Goal: Information Seeking & Learning: Check status

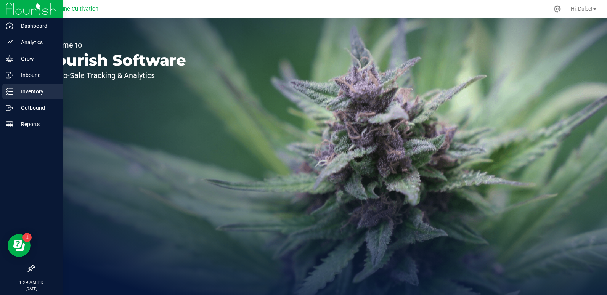
click at [14, 91] on p "Inventory" at bounding box center [36, 91] width 46 height 9
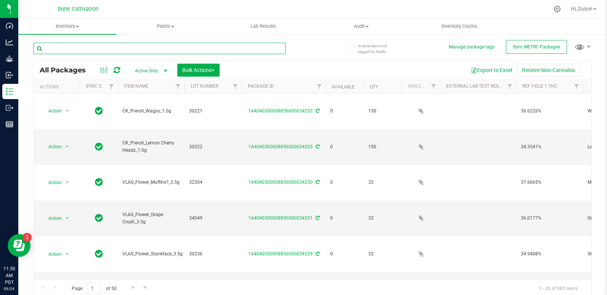
click at [167, 52] on input "text" at bounding box center [160, 48] width 252 height 11
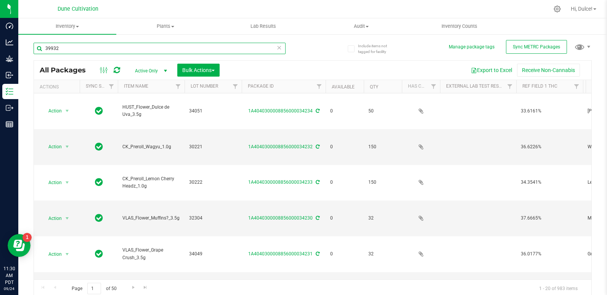
type input "39932"
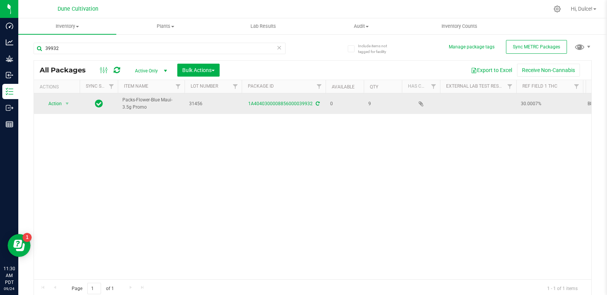
click at [291, 99] on td "1A4040300008856000039932" at bounding box center [284, 103] width 84 height 21
click at [293, 105] on link "1A4040300008856000039932" at bounding box center [280, 103] width 64 height 5
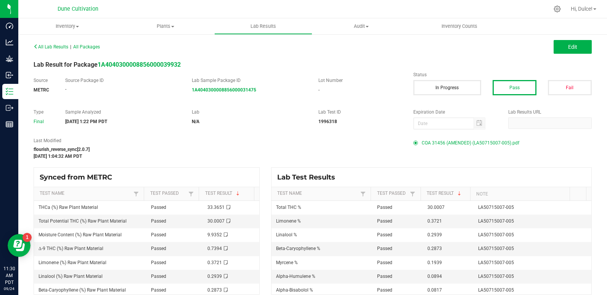
click at [438, 143] on span "COA 31456 (AMENDED) (LA50715007-005).pdf" at bounding box center [471, 142] width 98 height 11
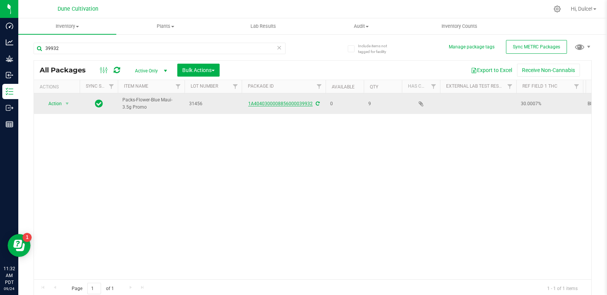
click at [285, 106] on link "1A4040300008856000039932" at bounding box center [280, 103] width 64 height 5
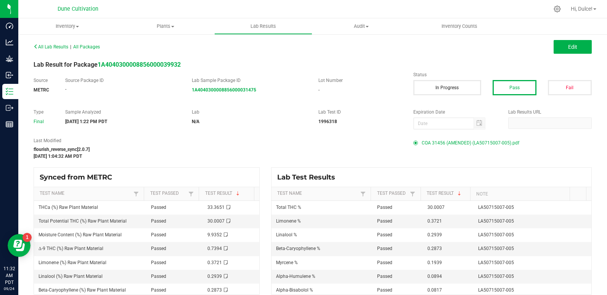
click at [473, 144] on span "COA 31456 (AMENDED) (LA50715007-005).pdf" at bounding box center [471, 142] width 98 height 11
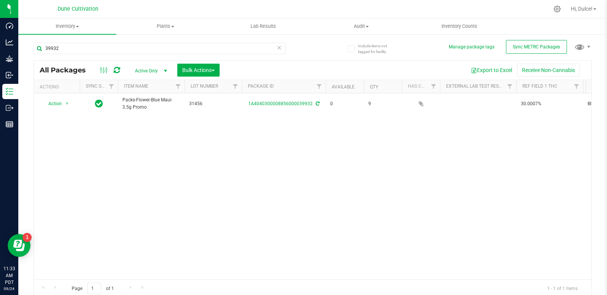
click at [150, 54] on div "39932" at bounding box center [160, 52] width 252 height 18
click at [149, 46] on input "39932" at bounding box center [160, 48] width 252 height 11
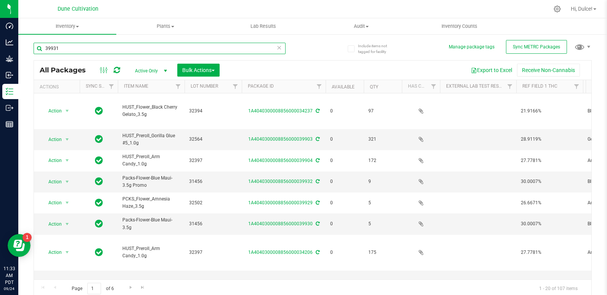
type input "39931"
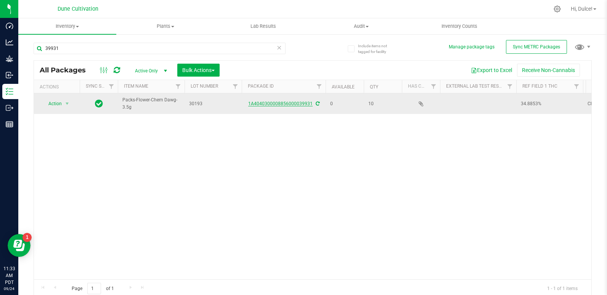
click at [300, 102] on link "1A4040300008856000039931" at bounding box center [280, 103] width 64 height 5
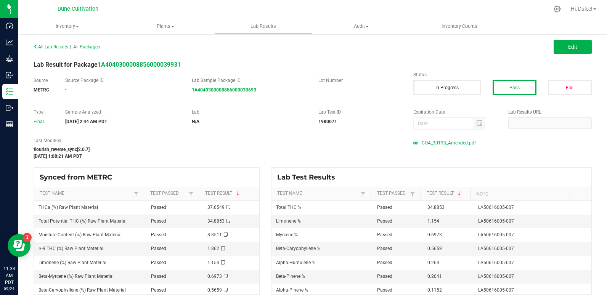
click at [433, 140] on span "COA_30193_Amended.pdf" at bounding box center [449, 142] width 54 height 11
click at [469, 143] on span "COA_30193_Amended.pdf" at bounding box center [449, 142] width 54 height 11
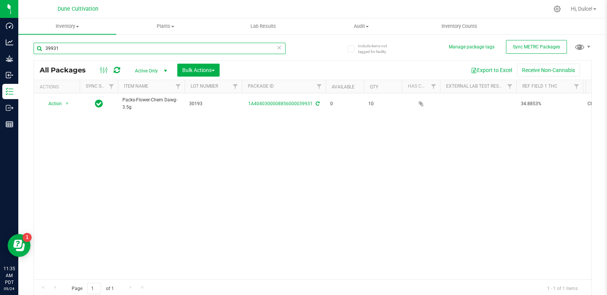
click at [212, 51] on input "39931" at bounding box center [160, 48] width 252 height 11
type input "39930"
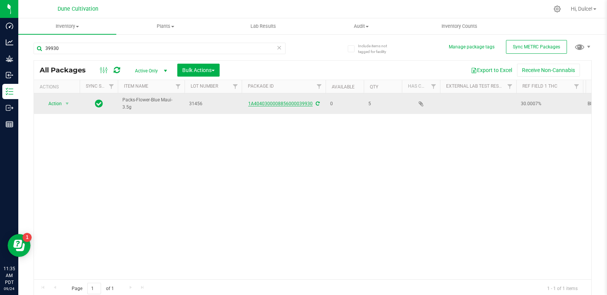
click at [284, 103] on link "1A4040300008856000039930" at bounding box center [280, 103] width 64 height 5
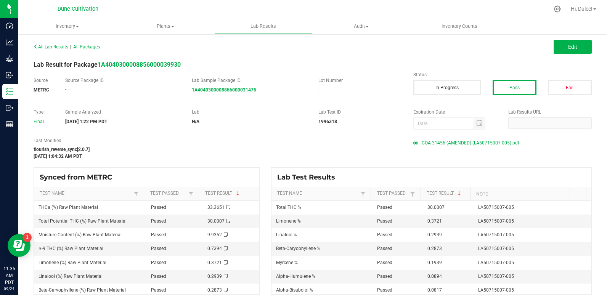
click at [474, 142] on span "COA 31456 (AMENDED) (LA50715007-005).pdf" at bounding box center [471, 142] width 98 height 11
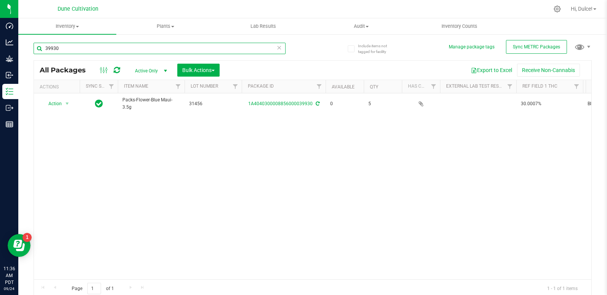
click at [126, 48] on input "39930" at bounding box center [160, 48] width 252 height 11
type input "39929"
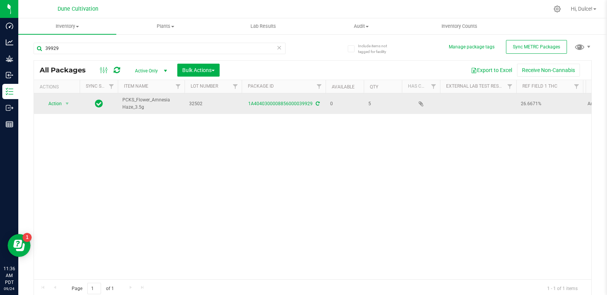
click at [300, 107] on div "1A4040300008856000039929" at bounding box center [284, 103] width 86 height 7
click at [295, 103] on link "1A4040300008856000039929" at bounding box center [280, 103] width 64 height 5
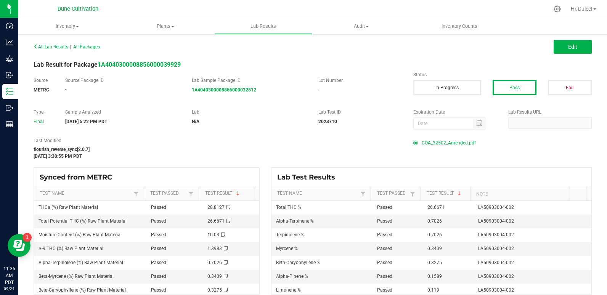
click at [438, 143] on span "COA_32502_Amended.pdf" at bounding box center [449, 142] width 54 height 11
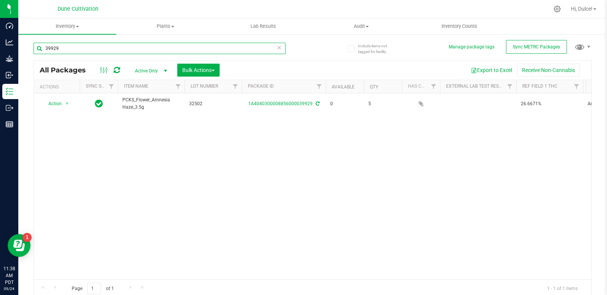
click at [174, 48] on input "39929" at bounding box center [160, 48] width 252 height 11
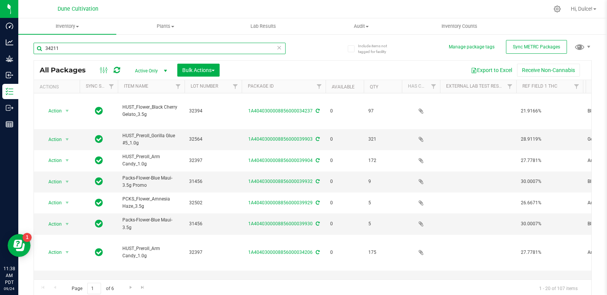
type input "34211"
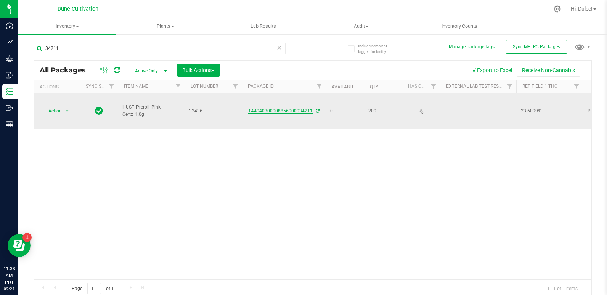
click at [275, 108] on link "1A4040300008856000034211" at bounding box center [280, 110] width 64 height 5
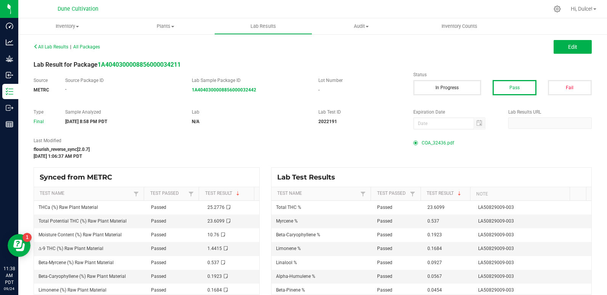
click at [430, 143] on span "COA_32436.pdf" at bounding box center [438, 142] width 32 height 11
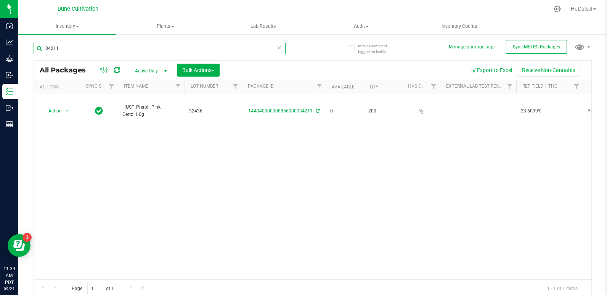
click at [110, 46] on input "34211" at bounding box center [160, 48] width 252 height 11
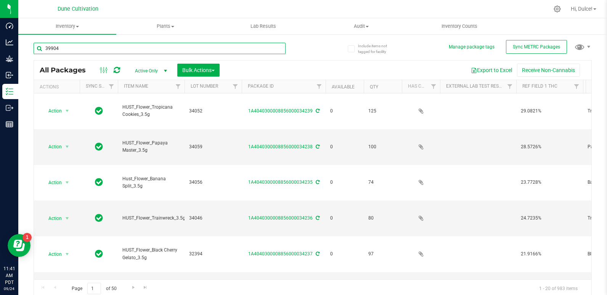
type input "39904"
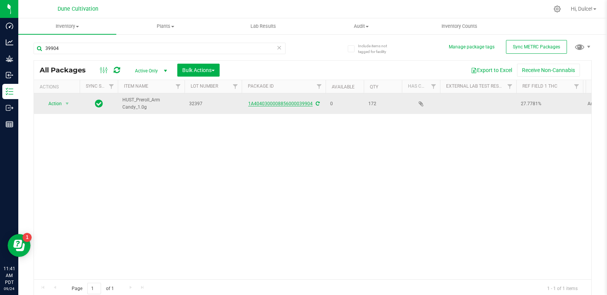
click at [273, 101] on link "1A4040300008856000039904" at bounding box center [280, 103] width 64 height 5
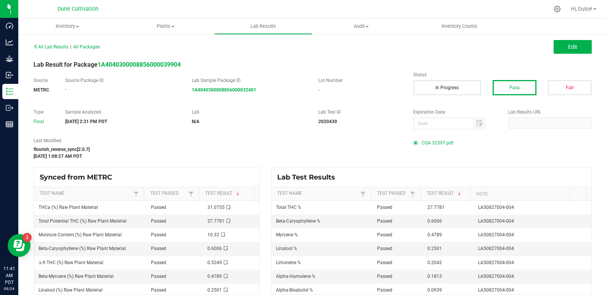
click at [436, 143] on span "COA 32397.pdf" at bounding box center [438, 142] width 32 height 11
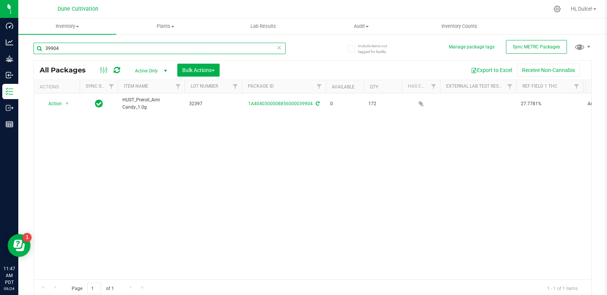
drag, startPoint x: 187, startPoint y: 49, endPoint x: 181, endPoint y: 48, distance: 5.4
click at [181, 48] on input "39904" at bounding box center [160, 48] width 252 height 11
type input "34217"
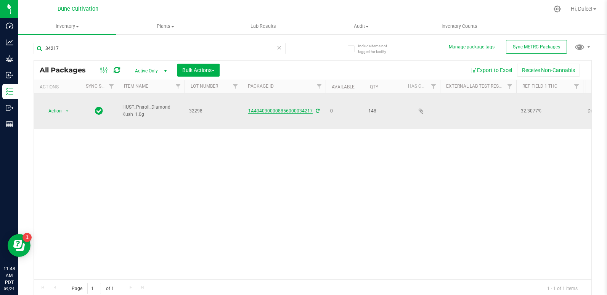
click at [295, 108] on link "1A4040300008856000034217" at bounding box center [280, 110] width 64 height 5
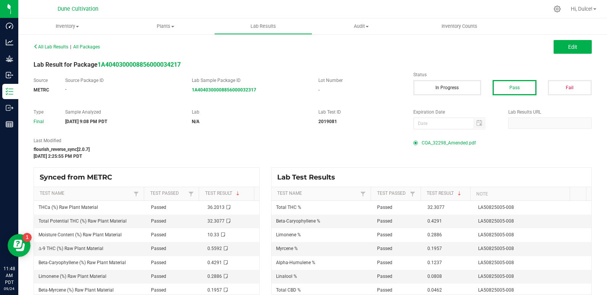
click at [463, 139] on span "COA_32298_Amended.pdf" at bounding box center [449, 142] width 54 height 11
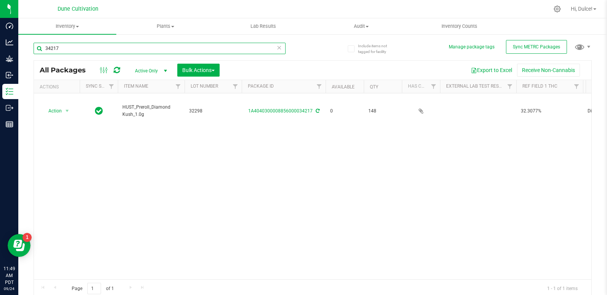
click at [185, 48] on input "34217" at bounding box center [160, 48] width 252 height 11
type input "34215"
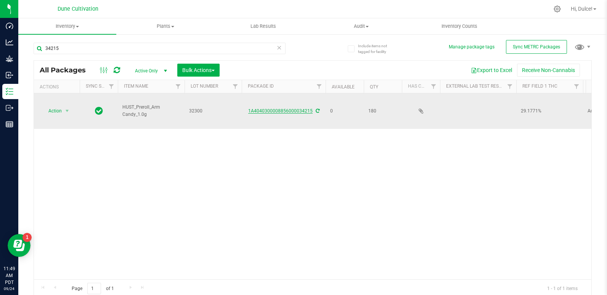
click at [285, 108] on link "1A4040300008856000034215" at bounding box center [280, 110] width 64 height 5
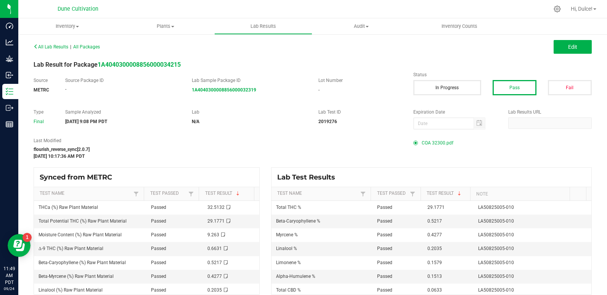
click at [433, 145] on span "COA 32300.pdf" at bounding box center [438, 142] width 32 height 11
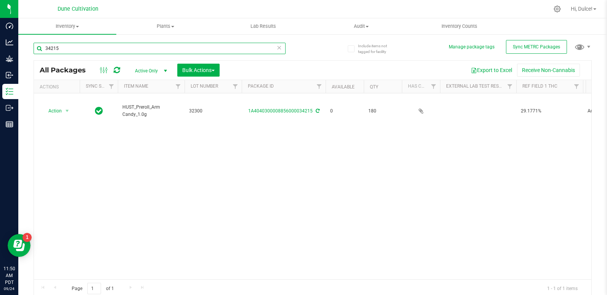
click at [232, 49] on input "34215" at bounding box center [160, 48] width 252 height 11
type input "34218"
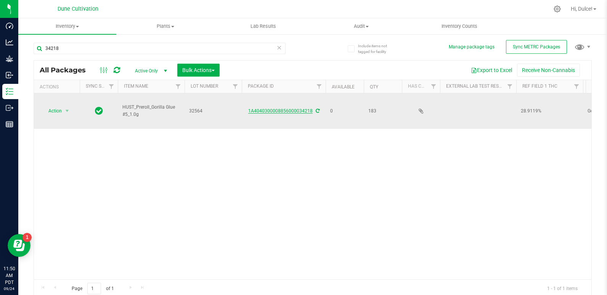
click at [267, 108] on link "1A4040300008856000034218" at bounding box center [280, 110] width 64 height 5
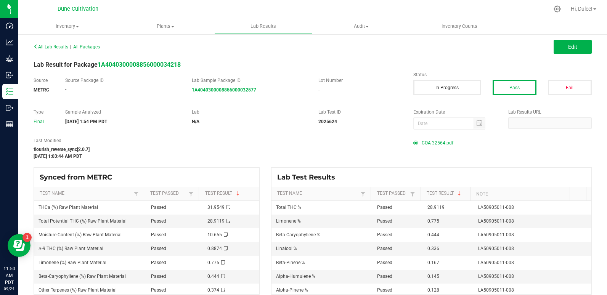
click at [430, 139] on span "COA 32564.pdf" at bounding box center [438, 142] width 32 height 11
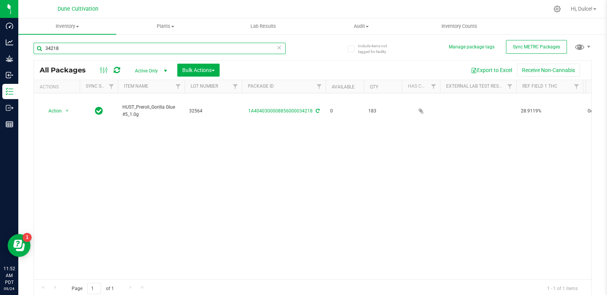
click at [73, 49] on input "34218" at bounding box center [160, 48] width 252 height 11
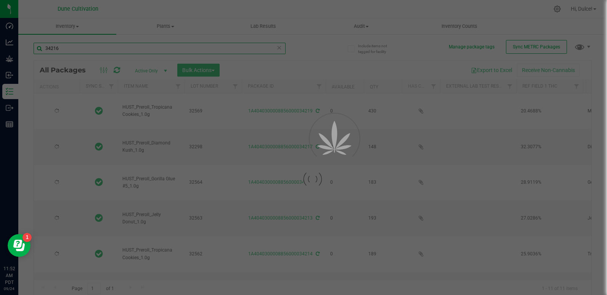
type input "34216"
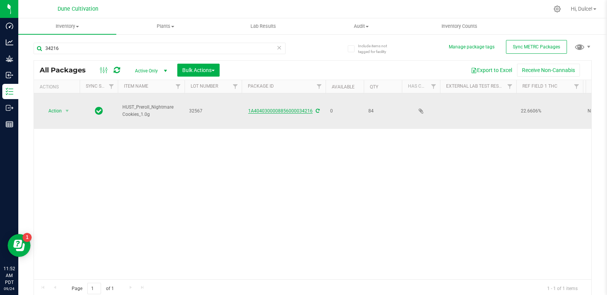
click at [273, 108] on link "1A4040300008856000034216" at bounding box center [280, 110] width 64 height 5
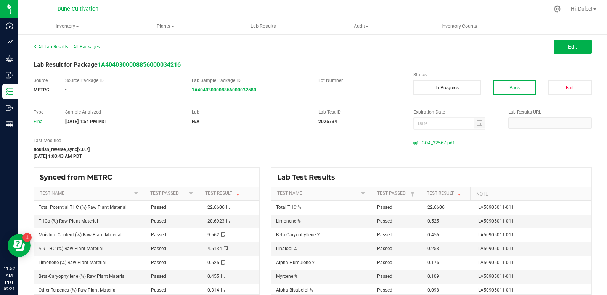
click at [439, 141] on span "COA_32567.pdf" at bounding box center [438, 142] width 32 height 11
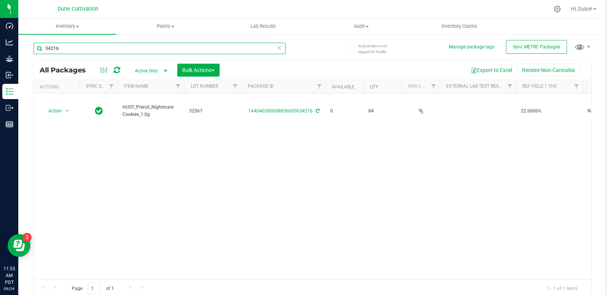
drag, startPoint x: 175, startPoint y: 48, endPoint x: 171, endPoint y: 43, distance: 6.3
click at [171, 43] on input "34216" at bounding box center [160, 48] width 252 height 11
type input "34213"
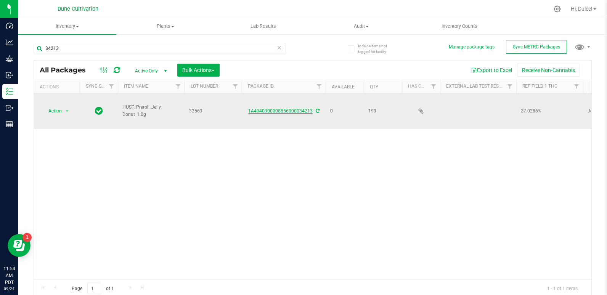
click at [287, 108] on link "1A4040300008856000034213" at bounding box center [280, 110] width 64 height 5
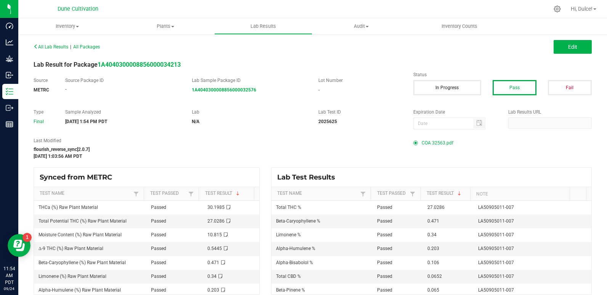
click at [441, 140] on span "COA 32563.pdf" at bounding box center [438, 142] width 32 height 11
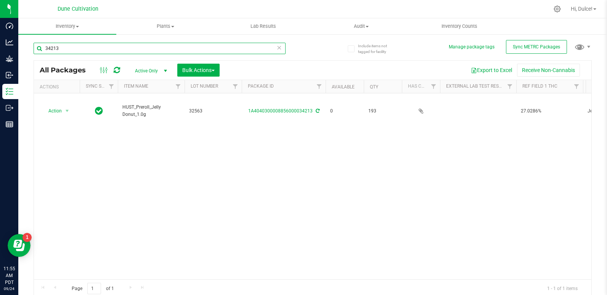
click at [136, 43] on input "34213" at bounding box center [160, 48] width 252 height 11
type input "34214"
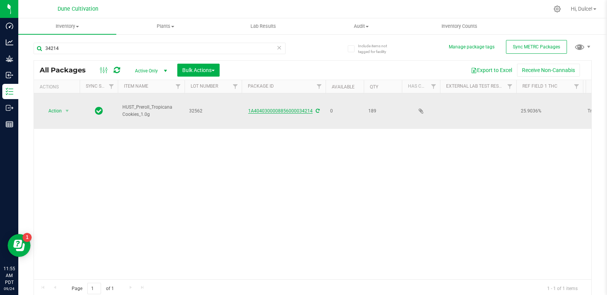
click at [278, 108] on link "1A4040300008856000034214" at bounding box center [280, 110] width 64 height 5
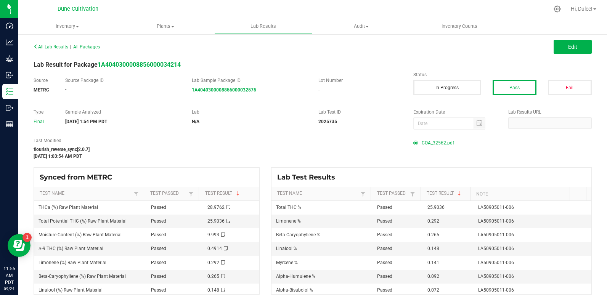
click at [440, 140] on span "COA_32562.pdf" at bounding box center [438, 142] width 32 height 11
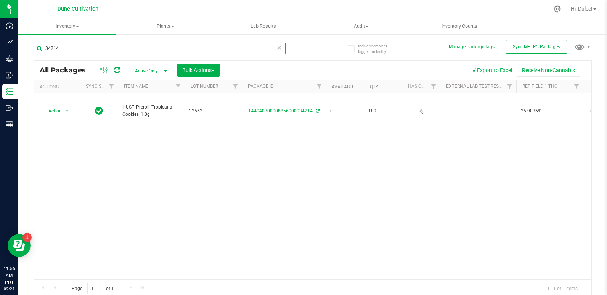
click at [181, 50] on input "34214" at bounding box center [160, 48] width 252 height 11
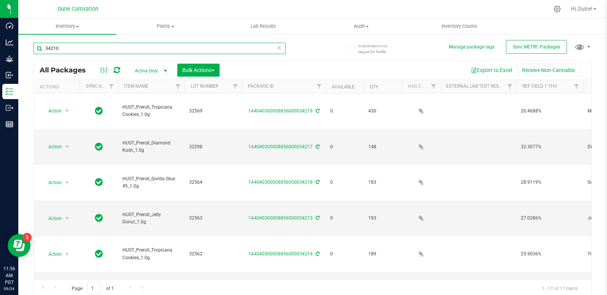
type input "34210"
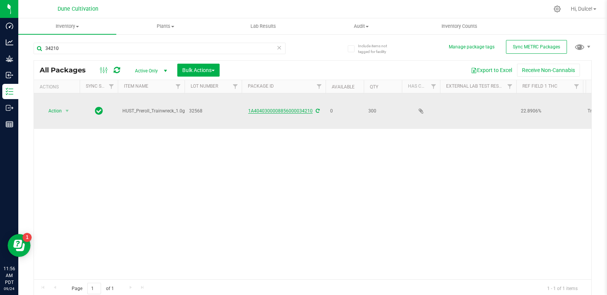
click at [295, 108] on link "1A4040300008856000034210" at bounding box center [280, 110] width 64 height 5
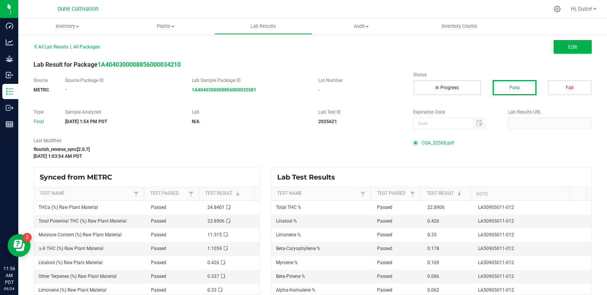
click at [449, 141] on span "COA_32568.pdf" at bounding box center [438, 142] width 32 height 11
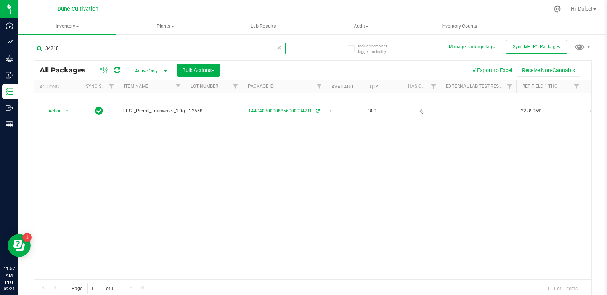
click at [202, 51] on input "34210" at bounding box center [160, 48] width 252 height 11
type input "34212"
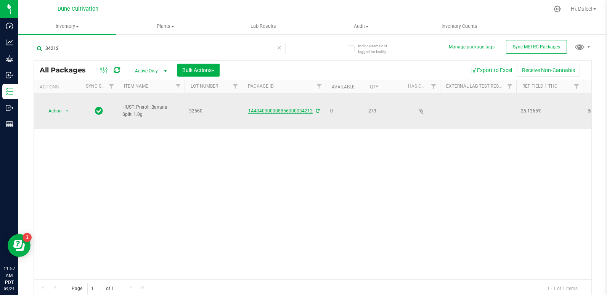
click at [304, 108] on link "1A4040300008856000034212" at bounding box center [280, 110] width 64 height 5
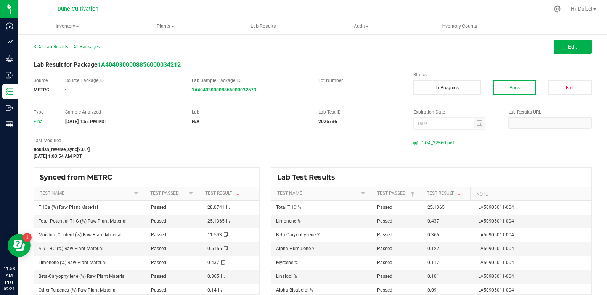
click at [433, 143] on span "COA_32560.pdf" at bounding box center [438, 142] width 32 height 11
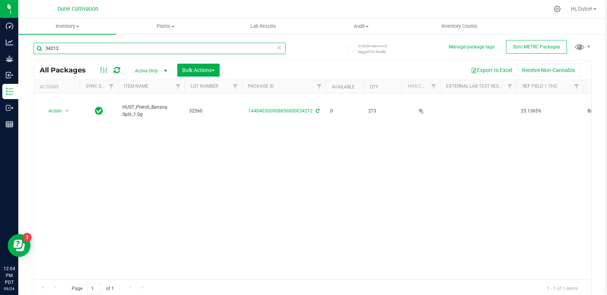
click at [175, 49] on input "34212" at bounding box center [160, 48] width 252 height 11
type input "3"
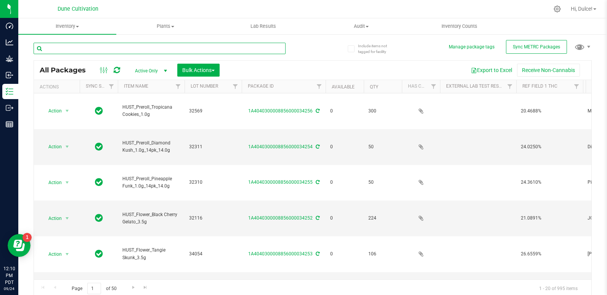
click at [178, 50] on input "text" at bounding box center [160, 48] width 252 height 11
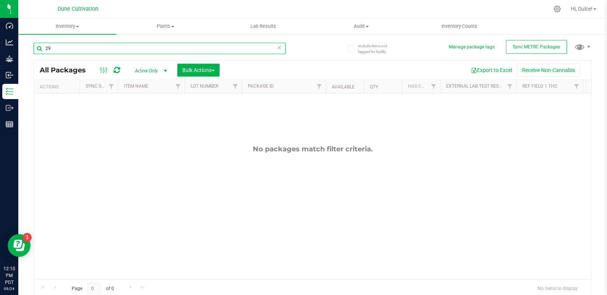
type input "2"
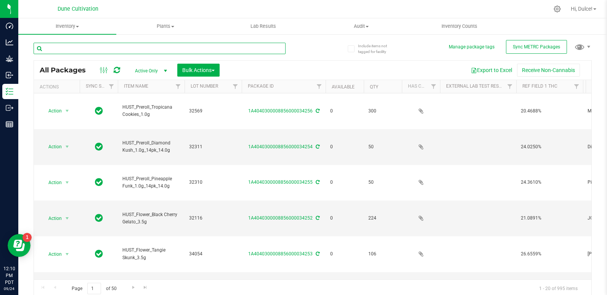
click at [126, 50] on input "text" at bounding box center [160, 48] width 252 height 11
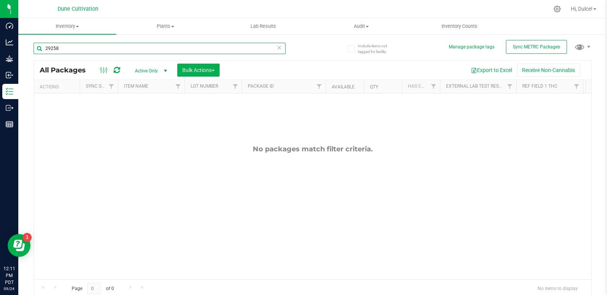
click at [132, 46] on input "29258" at bounding box center [160, 48] width 252 height 11
type input "2"
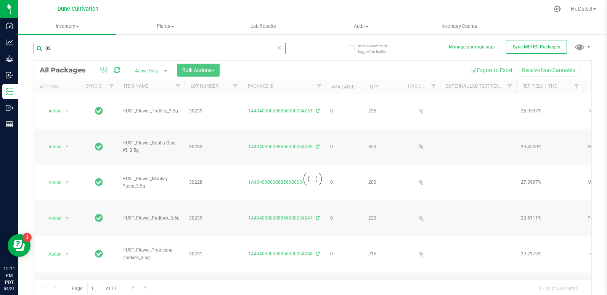
type input "0"
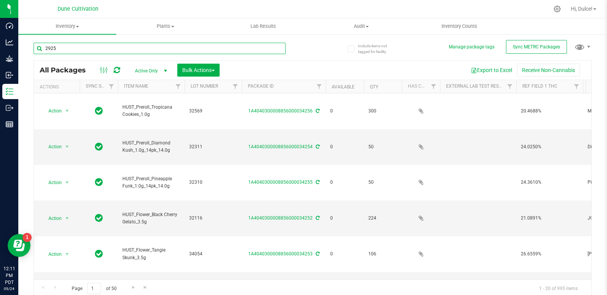
type input "29258"
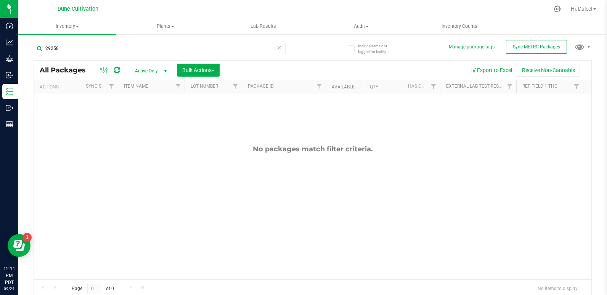
click at [167, 72] on span "select" at bounding box center [165, 71] width 6 height 6
click at [141, 119] on li "All" at bounding box center [148, 116] width 41 height 11
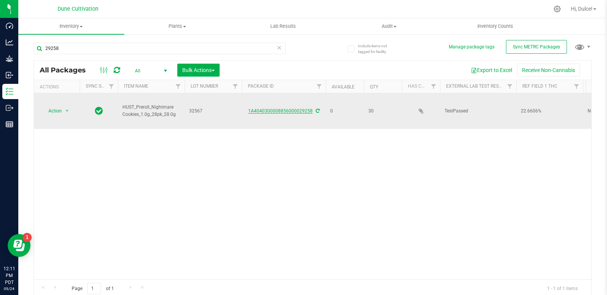
click at [298, 109] on link "1A4040300008856000029258" at bounding box center [280, 110] width 64 height 5
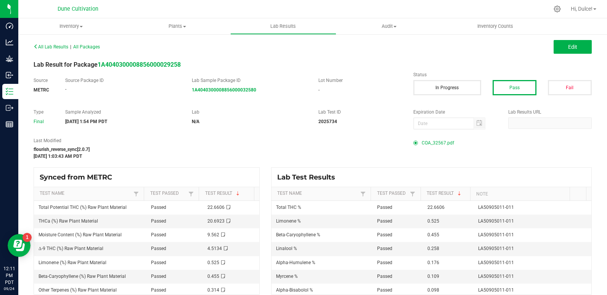
click at [431, 139] on span "COA_32567.pdf" at bounding box center [438, 142] width 32 height 11
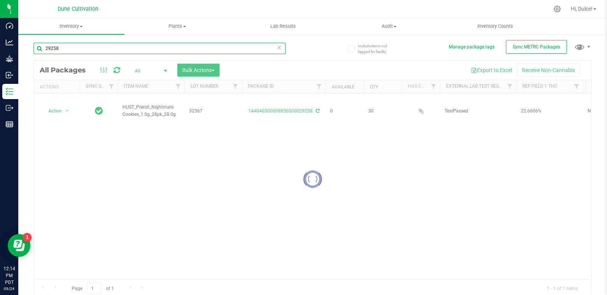
click at [128, 45] on input "29258" at bounding box center [160, 48] width 252 height 11
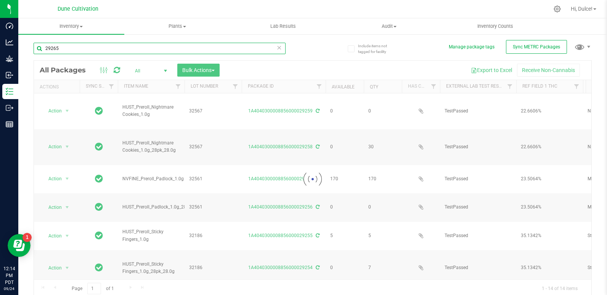
type input "29265"
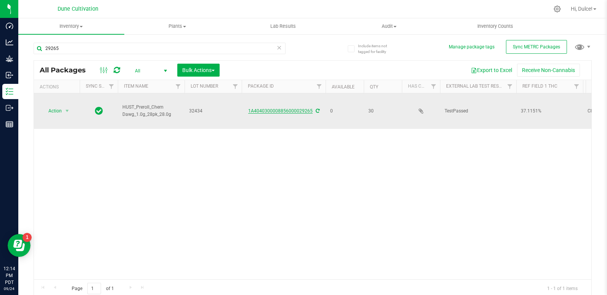
click at [269, 109] on link "1A4040300008856000029265" at bounding box center [280, 110] width 64 height 5
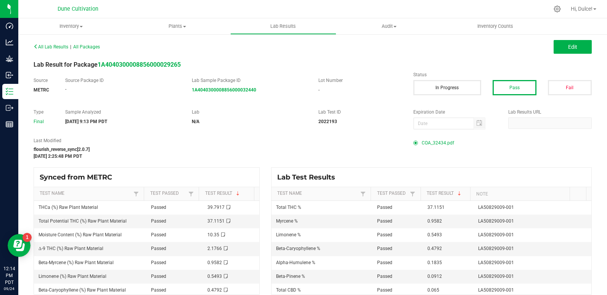
click at [429, 141] on span "COA_32434.pdf" at bounding box center [438, 142] width 32 height 11
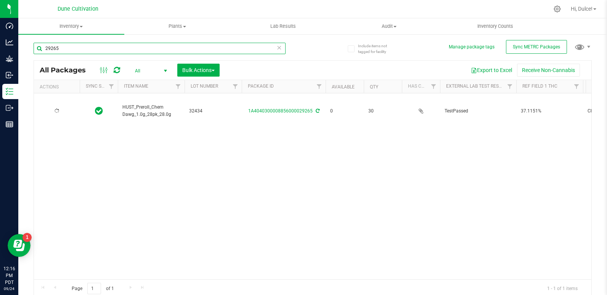
click at [167, 47] on input "29265" at bounding box center [160, 48] width 252 height 11
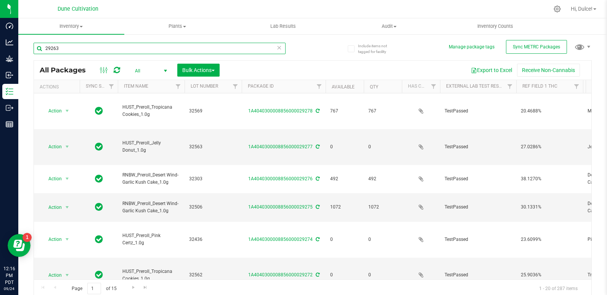
type input "29263"
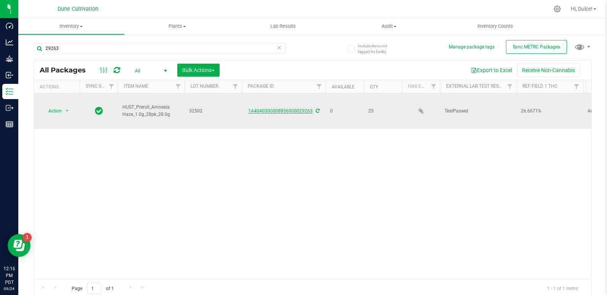
click at [295, 112] on link "1A4040300008856000029263" at bounding box center [280, 110] width 64 height 5
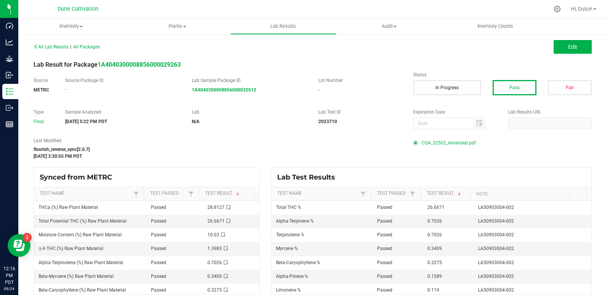
click at [444, 141] on span "COA_32502_Amended.pdf" at bounding box center [449, 142] width 54 height 11
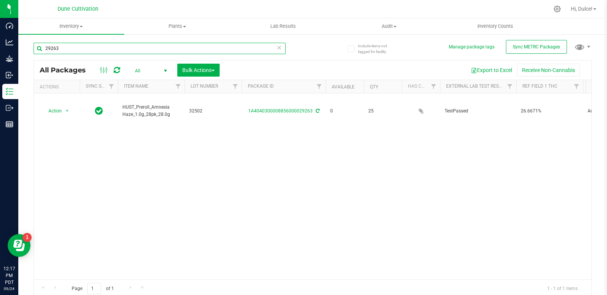
click at [85, 49] on input "29263" at bounding box center [160, 48] width 252 height 11
type input "2"
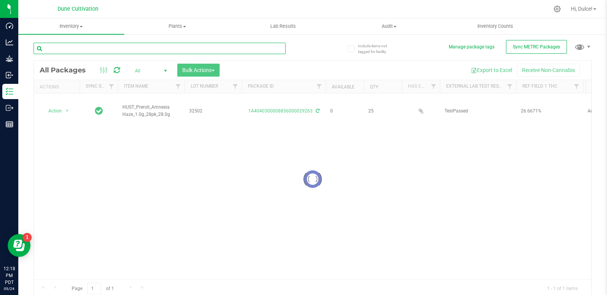
click at [85, 49] on input "text" at bounding box center [160, 48] width 252 height 11
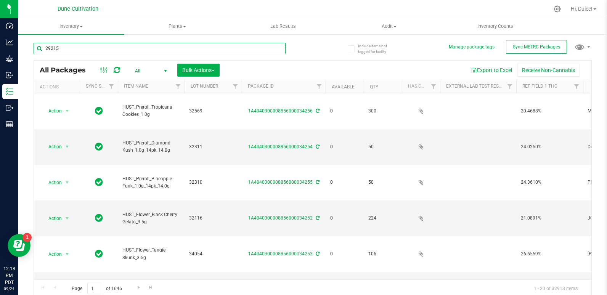
type input "29215"
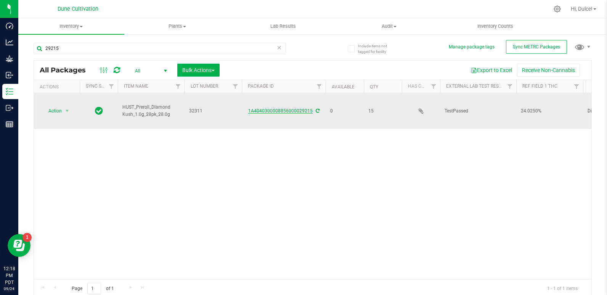
click at [273, 110] on link "1A4040300008856000029215" at bounding box center [280, 110] width 64 height 5
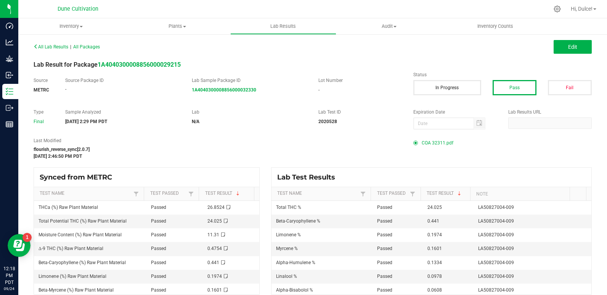
click at [435, 144] on span "COA 32311.pdf" at bounding box center [438, 142] width 32 height 11
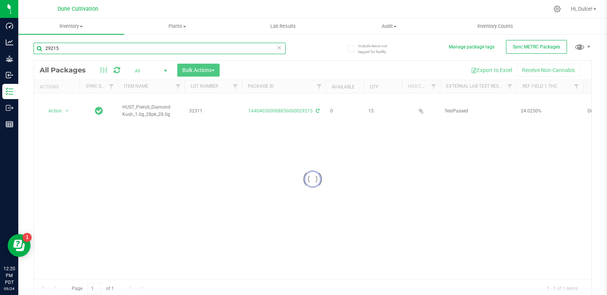
click at [91, 50] on input "29215" at bounding box center [160, 48] width 252 height 11
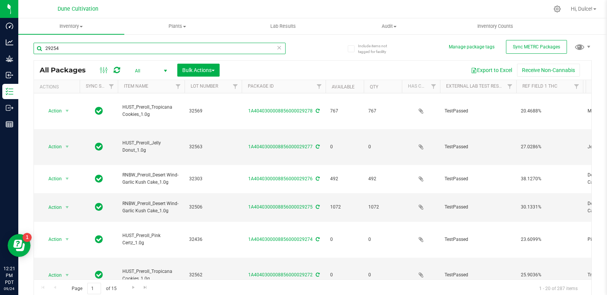
type input "29254"
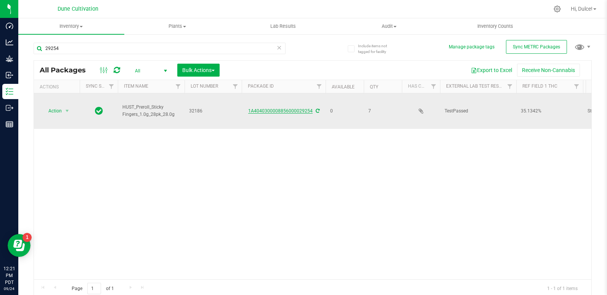
click at [276, 109] on link "1A4040300008856000029254" at bounding box center [280, 110] width 64 height 5
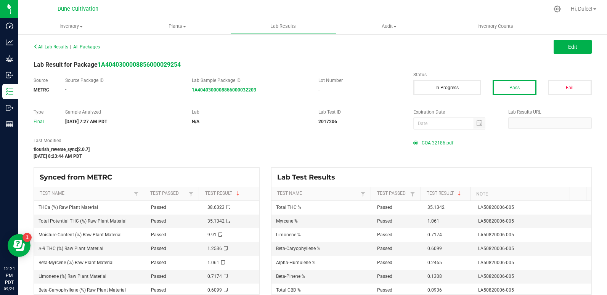
click at [436, 141] on span "COA 32186.pdf" at bounding box center [438, 142] width 32 height 11
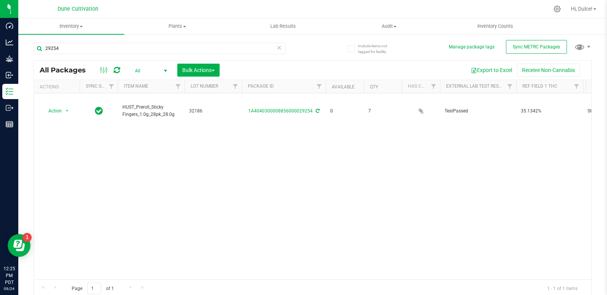
click at [278, 47] on icon at bounding box center [279, 47] width 5 height 9
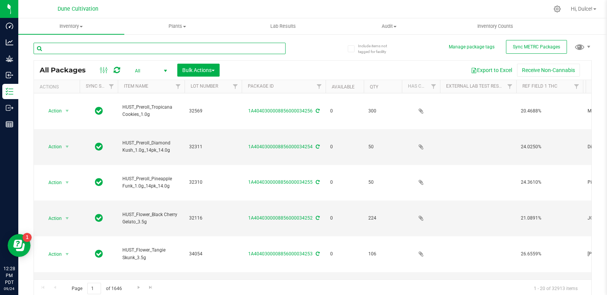
click at [181, 49] on input "text" at bounding box center [160, 48] width 252 height 11
type input "34201"
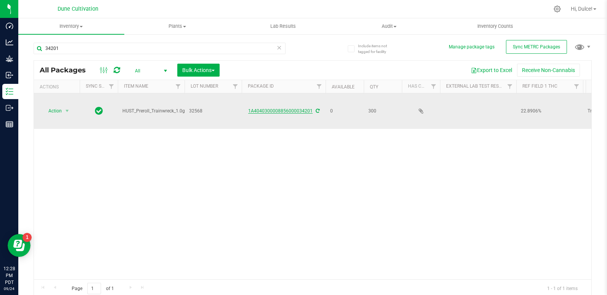
click at [267, 108] on link "1A4040300008856000034201" at bounding box center [280, 110] width 64 height 5
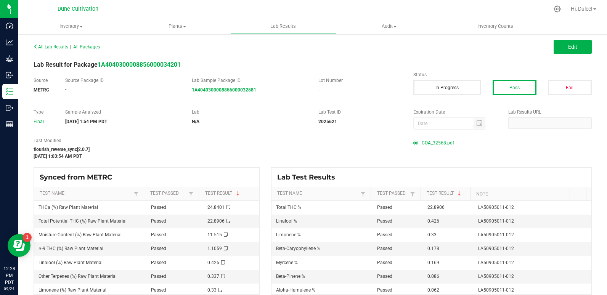
click at [433, 140] on span "COA_32568.pdf" at bounding box center [438, 142] width 32 height 11
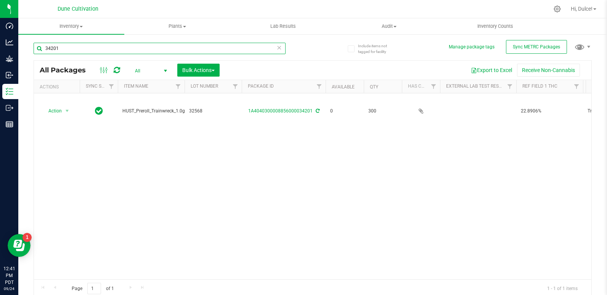
click at [158, 47] on input "34201" at bounding box center [160, 48] width 252 height 11
type input "3"
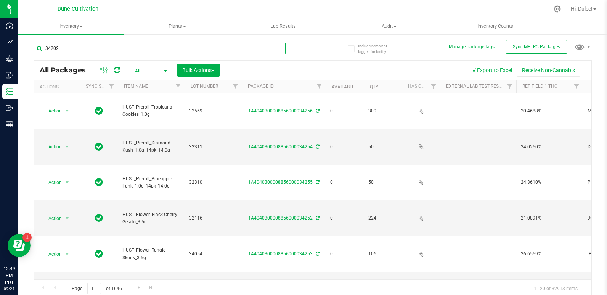
type input "34202"
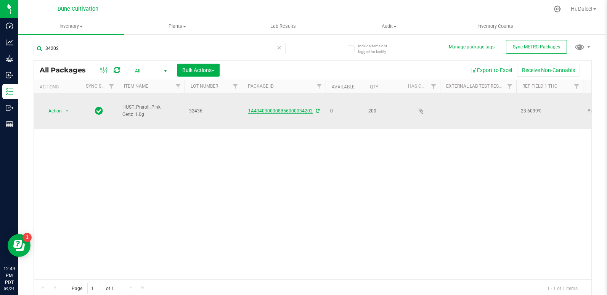
click at [290, 108] on link "1A4040300008856000034202" at bounding box center [280, 110] width 64 height 5
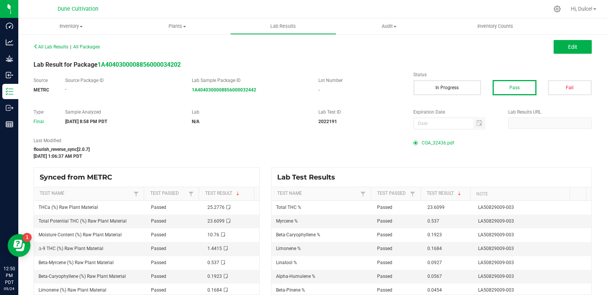
click at [437, 144] on span "COA_32436.pdf" at bounding box center [438, 142] width 32 height 11
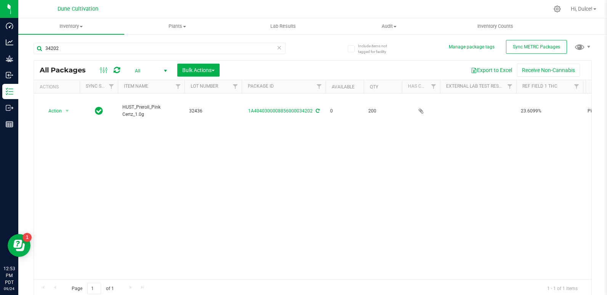
click at [126, 41] on div "34202" at bounding box center [173, 48] width 279 height 24
click at [127, 43] on input "34202" at bounding box center [160, 48] width 252 height 11
type input "34203"
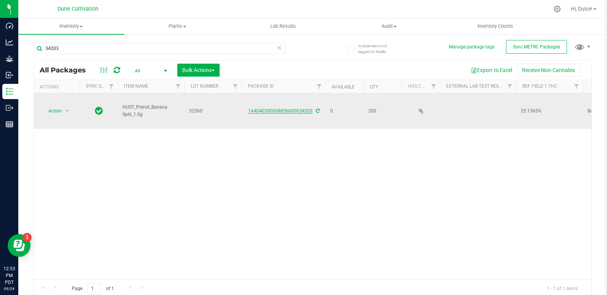
click at [282, 108] on link "1A4040300008856000034203" at bounding box center [280, 110] width 64 height 5
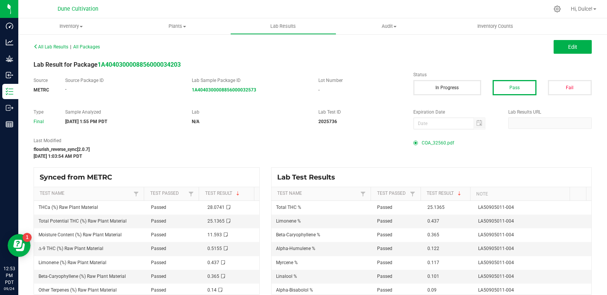
click at [436, 141] on span "COA_32560.pdf" at bounding box center [438, 142] width 32 height 11
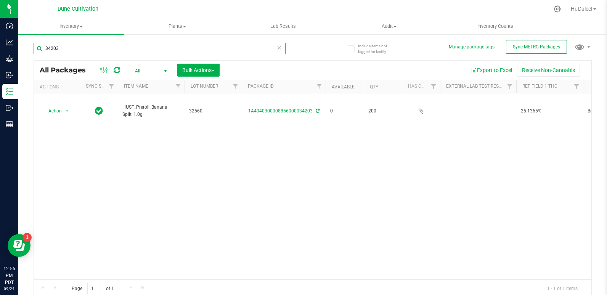
click at [209, 49] on input "34203" at bounding box center [160, 48] width 252 height 11
type input "3"
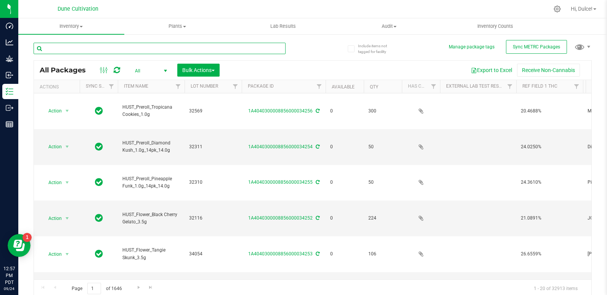
click at [142, 51] on input "text" at bounding box center [160, 48] width 252 height 11
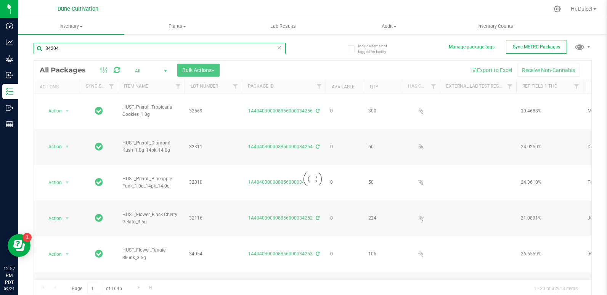
type input "34204"
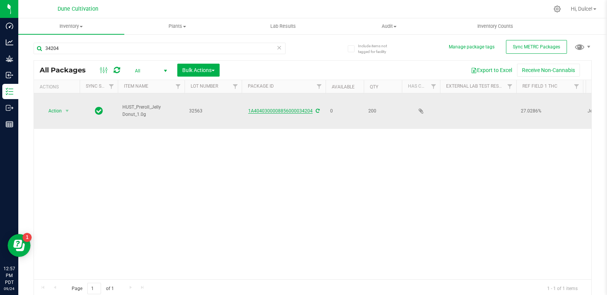
click at [289, 108] on link "1A4040300008856000034204" at bounding box center [280, 110] width 64 height 5
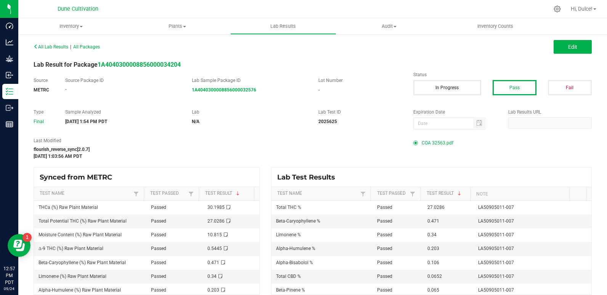
click at [434, 138] on span "COA 32563.pdf" at bounding box center [438, 142] width 32 height 11
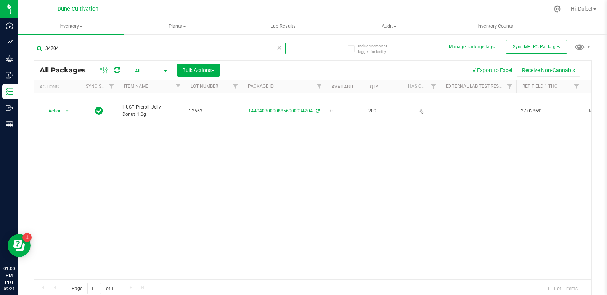
click at [111, 50] on input "34204" at bounding box center [160, 48] width 252 height 11
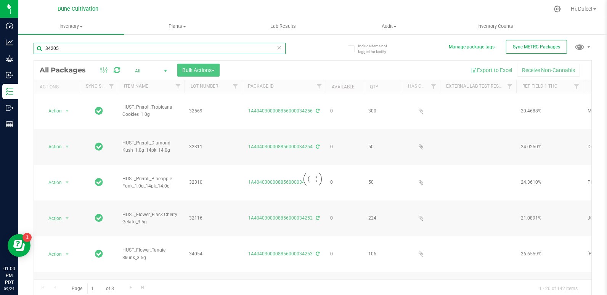
type input "34205"
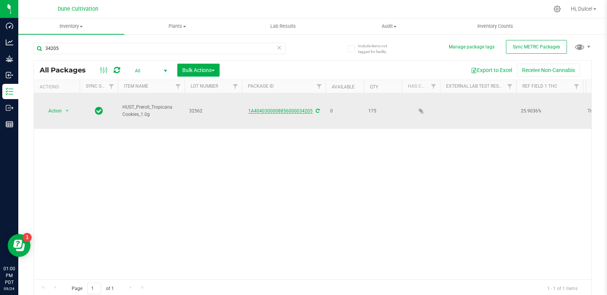
click at [298, 108] on link "1A4040300008856000034205" at bounding box center [280, 110] width 64 height 5
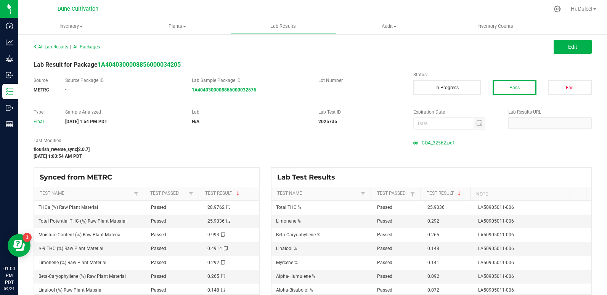
click at [440, 146] on span "COA_32562.pdf" at bounding box center [438, 142] width 32 height 11
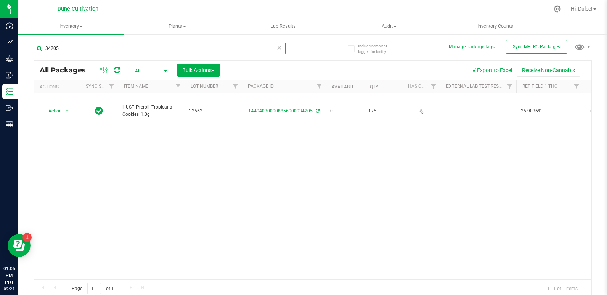
click at [92, 43] on input "34205" at bounding box center [160, 48] width 252 height 11
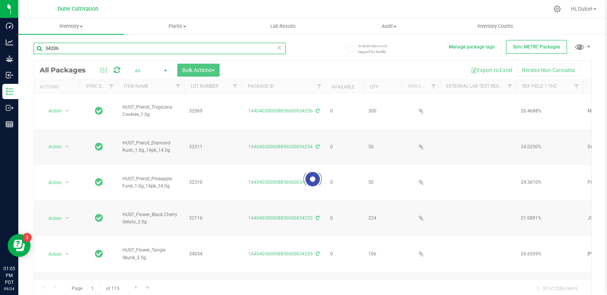
type input "34206"
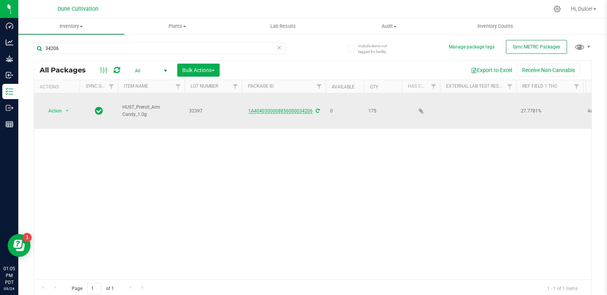
click at [277, 108] on link "1A4040300008856000034206" at bounding box center [280, 110] width 64 height 5
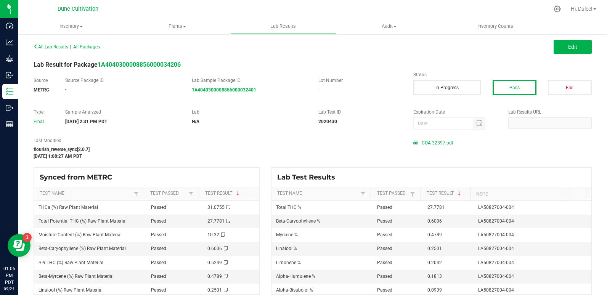
click at [439, 143] on span "COA 32397.pdf" at bounding box center [438, 142] width 32 height 11
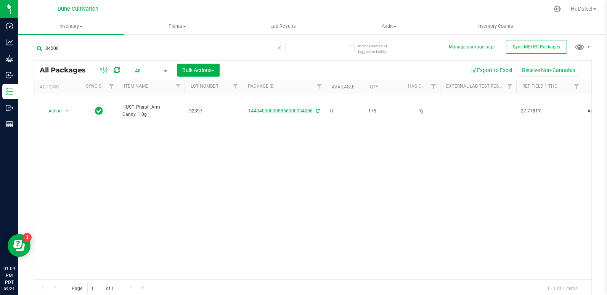
click at [277, 50] on icon at bounding box center [279, 47] width 5 height 9
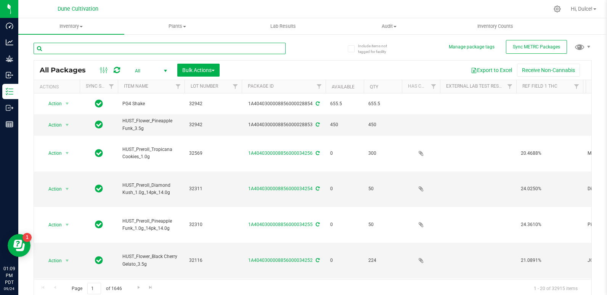
click at [275, 50] on input "text" at bounding box center [160, 48] width 252 height 11
type input "34207"
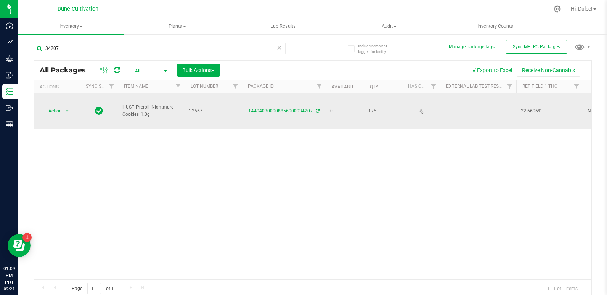
click at [287, 107] on div "1A4040300008856000034207" at bounding box center [284, 110] width 86 height 7
click at [289, 108] on link "1A4040300008856000034207" at bounding box center [280, 110] width 64 height 5
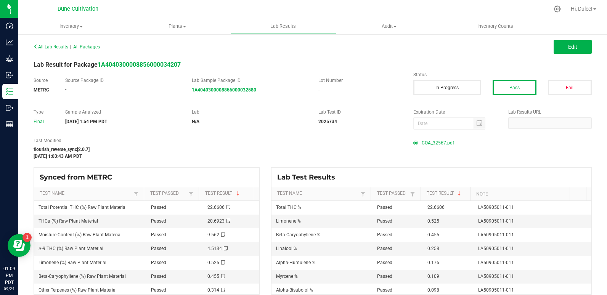
click at [443, 143] on span "COA_32567.pdf" at bounding box center [438, 142] width 32 height 11
drag, startPoint x: 149, startPoint y: 56, endPoint x: 63, endPoint y: 66, distance: 87.2
click at [63, 66] on div "All Lab Results | All Packages Edit Lab Result for Package 1A404030000885600003…" at bounding box center [313, 167] width 558 height 253
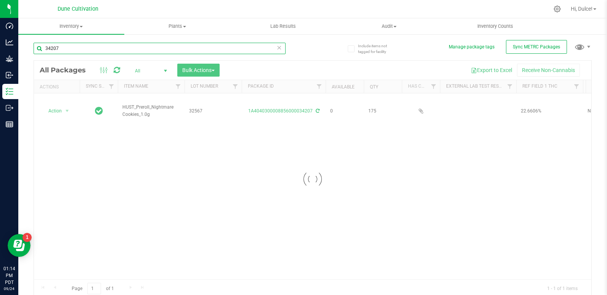
click at [247, 50] on input "34207" at bounding box center [160, 48] width 252 height 11
type input "34208"
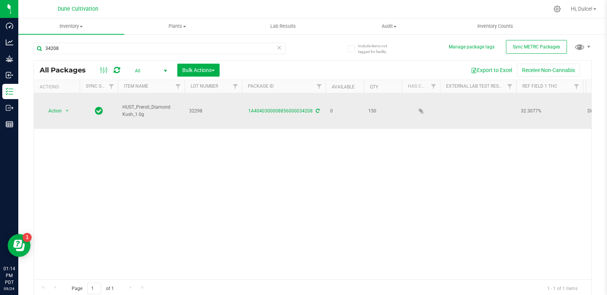
click at [268, 107] on div "1A4040300008856000034208" at bounding box center [284, 110] width 86 height 7
click at [271, 108] on link "1A4040300008856000034208" at bounding box center [280, 110] width 64 height 5
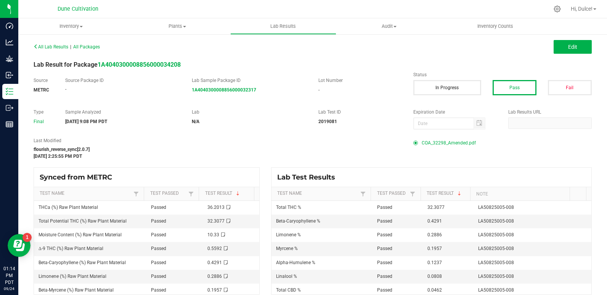
click at [442, 146] on span "COA_32298_Amended.pdf" at bounding box center [449, 142] width 54 height 11
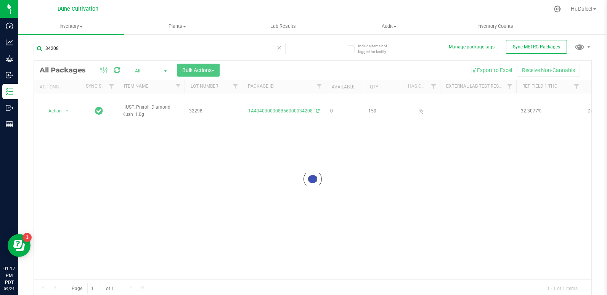
click at [277, 47] on icon at bounding box center [279, 47] width 5 height 9
click at [276, 50] on input "text" at bounding box center [160, 48] width 252 height 11
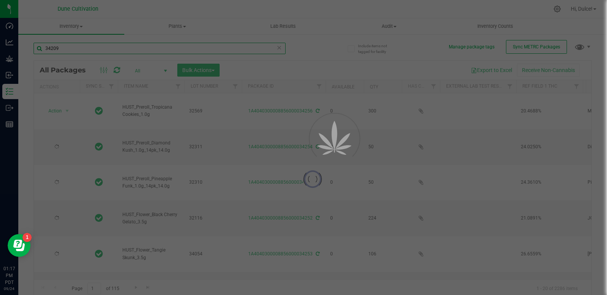
type input "34209"
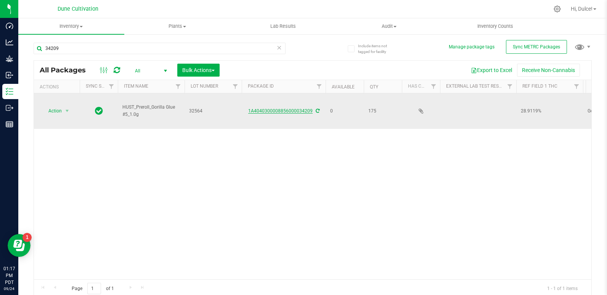
click at [270, 108] on link "1A4040300008856000034209" at bounding box center [280, 110] width 64 height 5
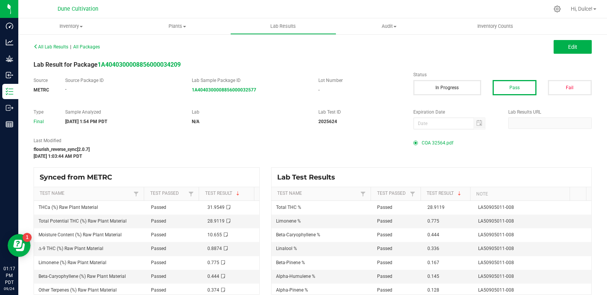
click at [435, 142] on span "COA 32564.pdf" at bounding box center [438, 142] width 32 height 11
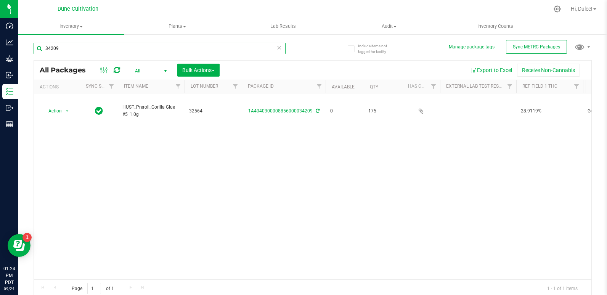
click at [244, 51] on input "34209" at bounding box center [160, 48] width 252 height 11
type input "34199"
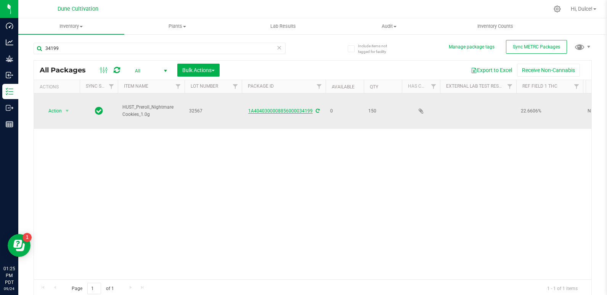
click at [299, 108] on link "1A4040300008856000034199" at bounding box center [280, 110] width 64 height 5
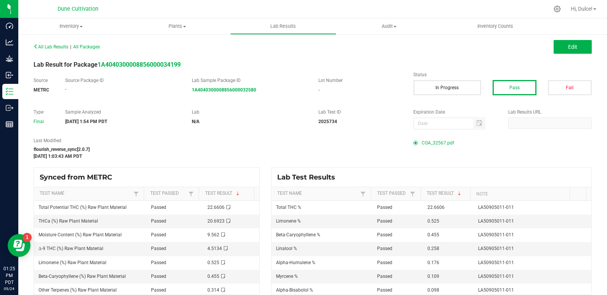
click at [430, 140] on span "COA_32567.pdf" at bounding box center [438, 142] width 32 height 11
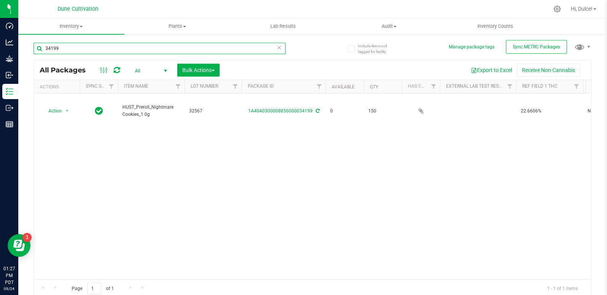
click at [239, 53] on input "34199" at bounding box center [160, 48] width 252 height 11
type input "34197"
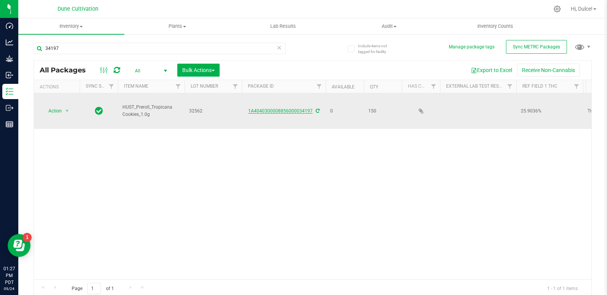
click at [297, 108] on link "1A4040300008856000034197" at bounding box center [280, 110] width 64 height 5
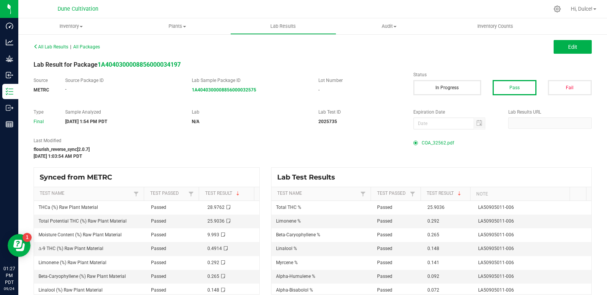
click at [447, 143] on span "COA_32562.pdf" at bounding box center [438, 142] width 32 height 11
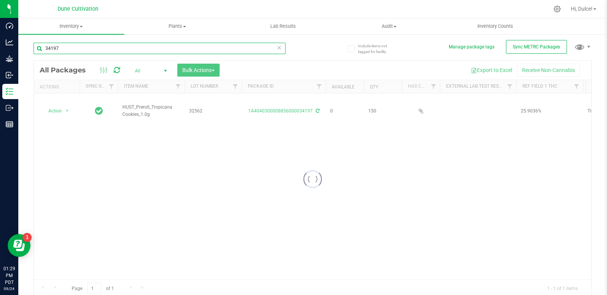
click at [255, 54] on input "34197" at bounding box center [160, 48] width 252 height 11
type input "34195"
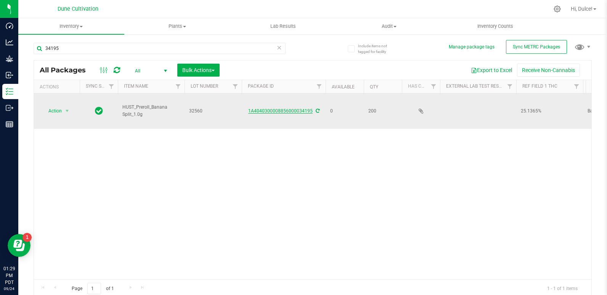
click at [280, 108] on link "1A4040300008856000034195" at bounding box center [280, 110] width 64 height 5
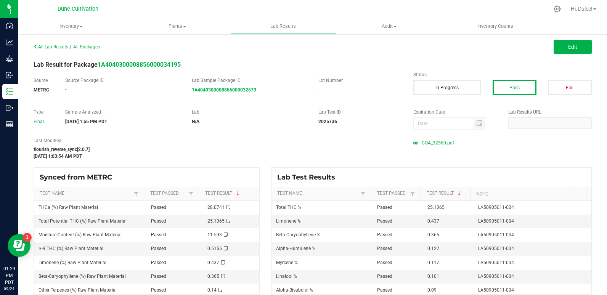
click at [433, 142] on span "COA_32560.pdf" at bounding box center [438, 142] width 32 height 11
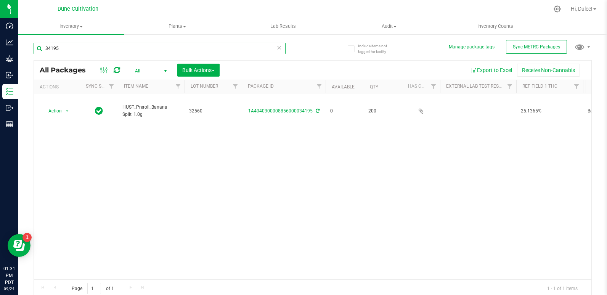
click at [261, 50] on input "34195" at bounding box center [160, 48] width 252 height 11
type input "34196"
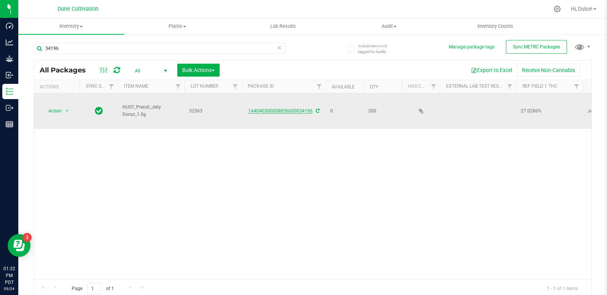
click at [302, 108] on link "1A4040300008856000034196" at bounding box center [280, 110] width 64 height 5
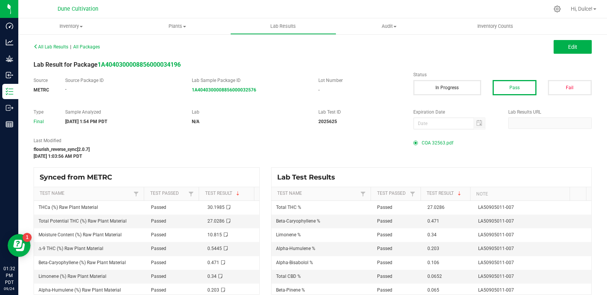
click at [442, 141] on span "COA 32563.pdf" at bounding box center [438, 142] width 32 height 11
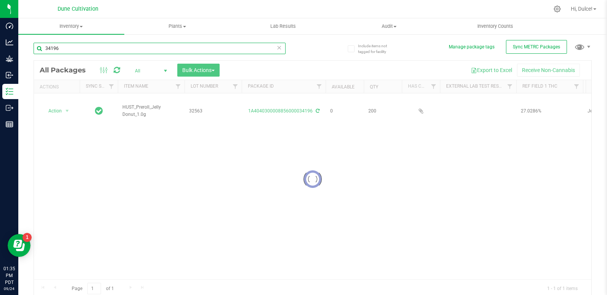
click at [191, 52] on input "34196" at bounding box center [160, 48] width 252 height 11
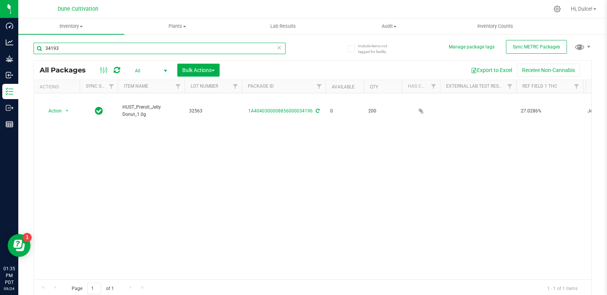
type input "34193"
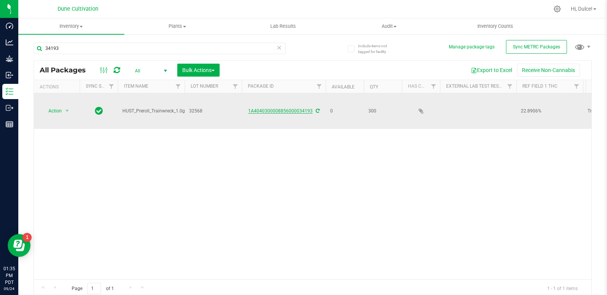
click at [294, 108] on link "1A4040300008856000034193" at bounding box center [280, 110] width 64 height 5
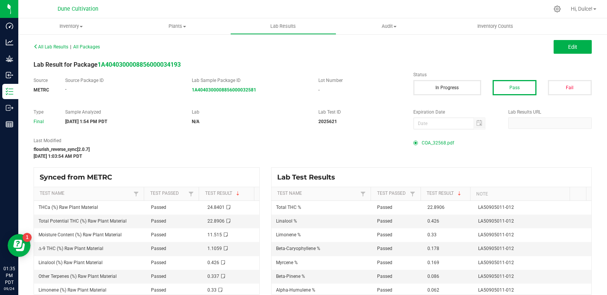
click at [431, 141] on span "COA_32568.pdf" at bounding box center [438, 142] width 32 height 11
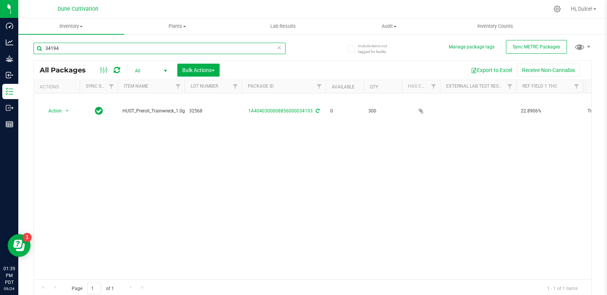
type input "34194"
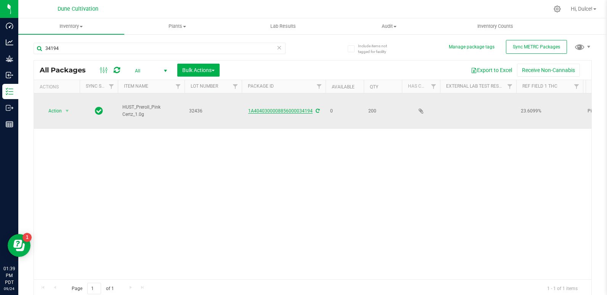
click at [266, 108] on link "1A4040300008856000034194" at bounding box center [280, 110] width 64 height 5
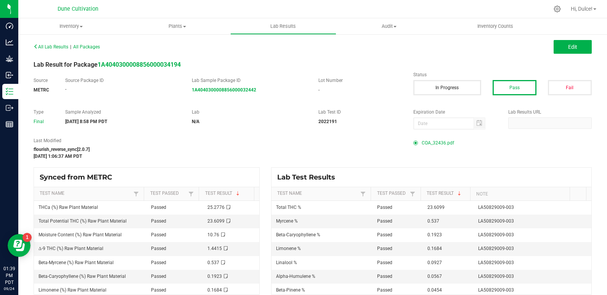
click at [436, 141] on span "COA_32436.pdf" at bounding box center [438, 142] width 32 height 11
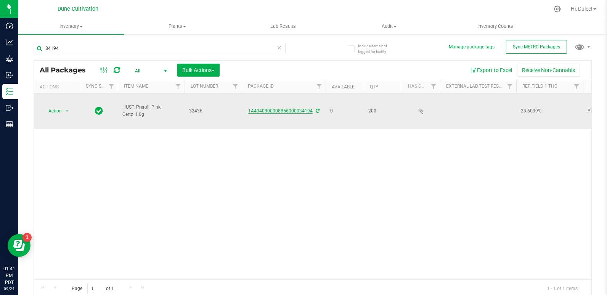
click at [304, 108] on link "1A4040300008856000034194" at bounding box center [280, 110] width 64 height 5
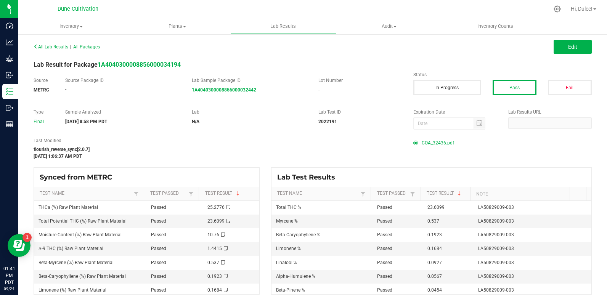
click at [431, 143] on span "COA_32436.pdf" at bounding box center [438, 142] width 32 height 11
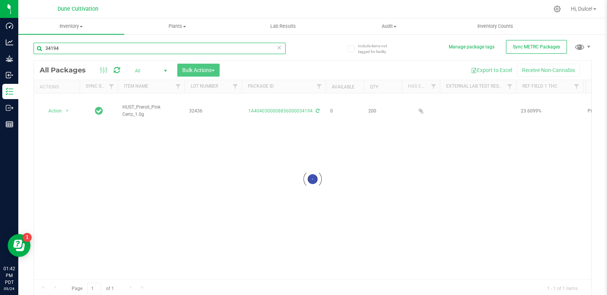
click at [198, 50] on input "34194" at bounding box center [160, 48] width 252 height 11
type input "34198"
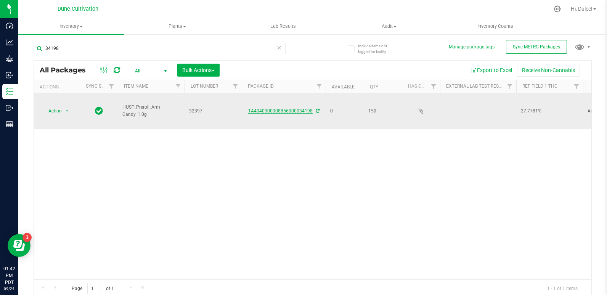
click at [296, 108] on link "1A4040300008856000034198" at bounding box center [280, 110] width 64 height 5
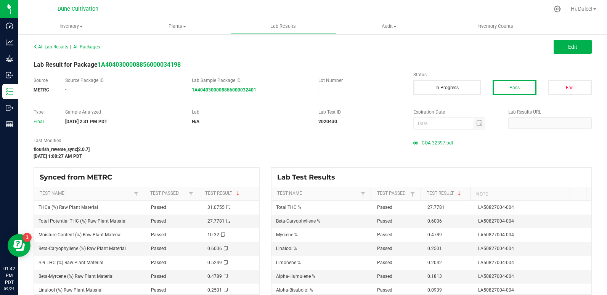
click at [436, 141] on span "COA 32397.pdf" at bounding box center [438, 142] width 32 height 11
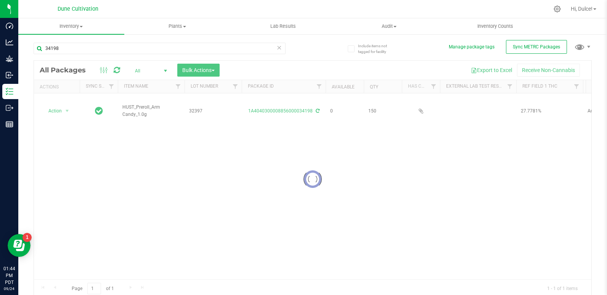
click at [168, 40] on div "34198" at bounding box center [173, 48] width 279 height 24
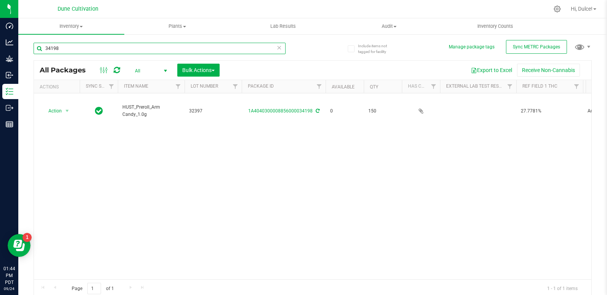
click at [173, 47] on input "34198" at bounding box center [160, 48] width 252 height 11
type input "34200"
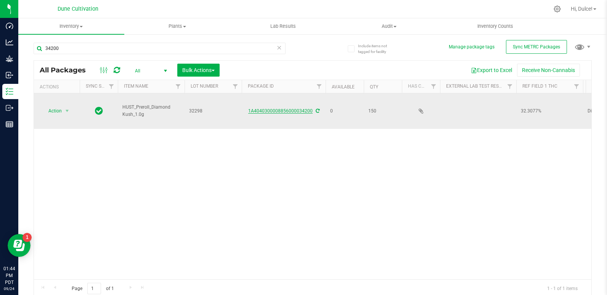
click at [277, 108] on link "1A4040300008856000034200" at bounding box center [280, 110] width 64 height 5
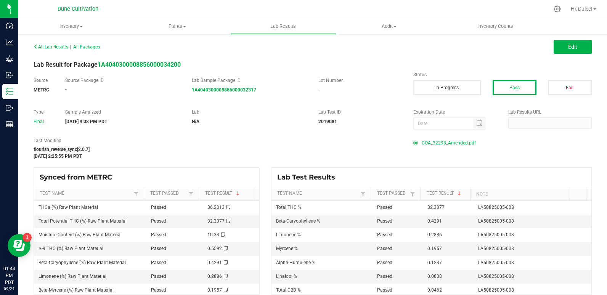
click at [461, 141] on span "COA_32298_Amended.pdf" at bounding box center [449, 142] width 54 height 11
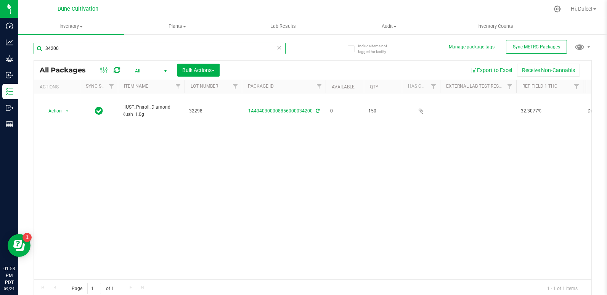
click at [261, 47] on input "34200" at bounding box center [160, 48] width 252 height 11
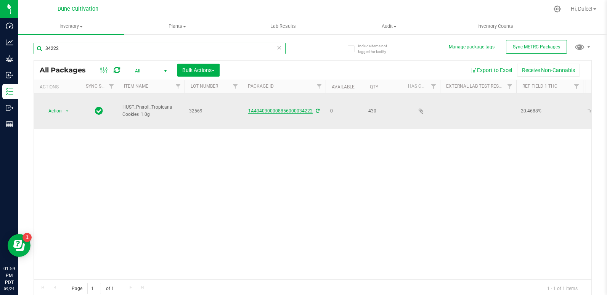
type input "34222"
click at [281, 108] on link "1A4040300008856000034222" at bounding box center [280, 110] width 64 height 5
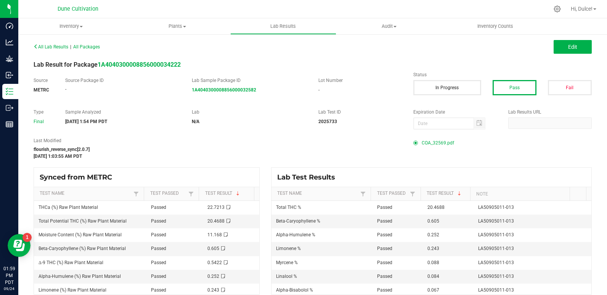
click at [437, 143] on span "COA_32569.pdf" at bounding box center [438, 142] width 32 height 11
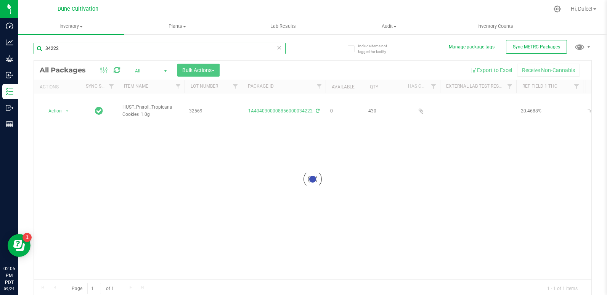
click at [109, 43] on input "34222" at bounding box center [160, 48] width 252 height 11
type input "34228"
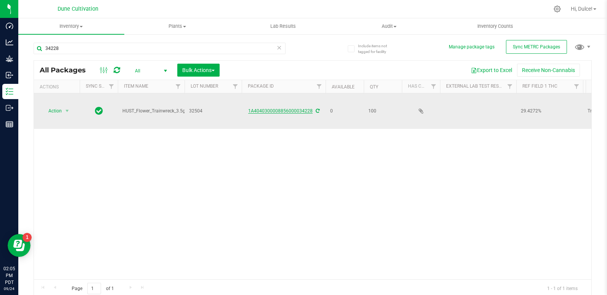
click at [269, 108] on link "1A4040300008856000034228" at bounding box center [280, 110] width 64 height 5
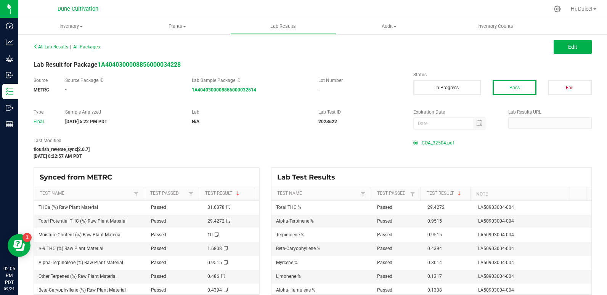
click at [445, 145] on span "COA_32504.pdf" at bounding box center [438, 142] width 32 height 11
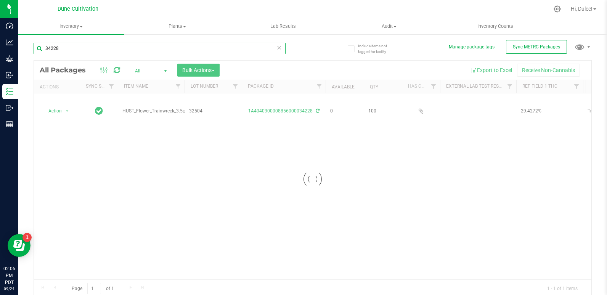
click at [212, 48] on input "34228" at bounding box center [160, 48] width 252 height 11
type input "34223"
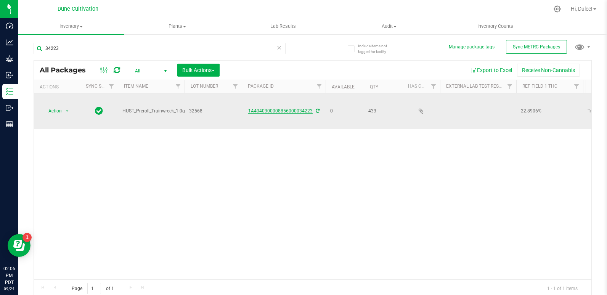
click at [295, 108] on link "1A4040300008856000034223" at bounding box center [280, 110] width 64 height 5
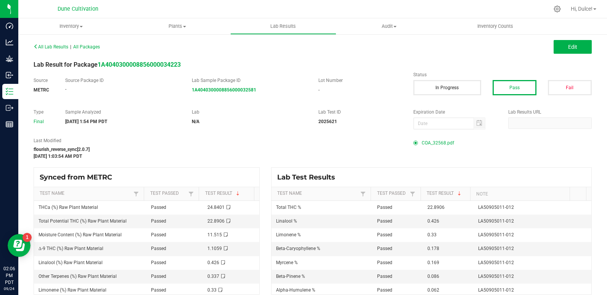
click at [438, 143] on span "COA_32568.pdf" at bounding box center [438, 142] width 32 height 11
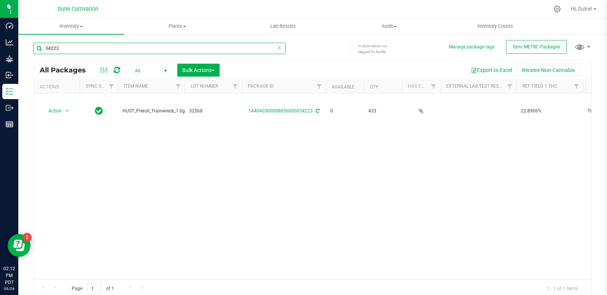
click at [261, 48] on input "34223" at bounding box center [160, 48] width 252 height 11
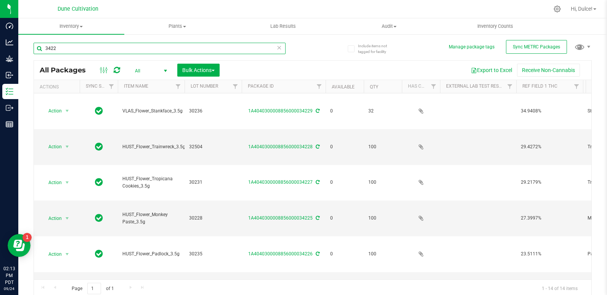
click at [234, 48] on input "3422" at bounding box center [160, 48] width 252 height 11
type input "34225"
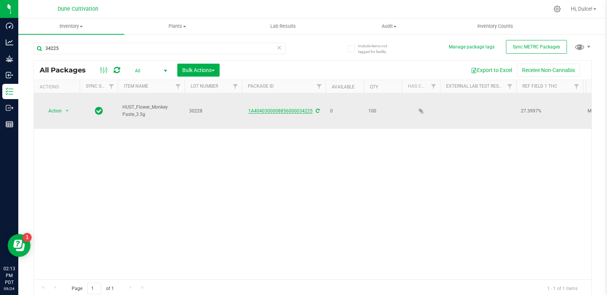
click at [294, 108] on link "1A4040300008856000034225" at bounding box center [280, 110] width 64 height 5
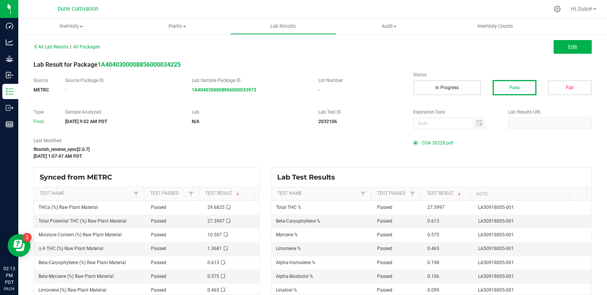
click at [433, 144] on span "COA 30228.pdf" at bounding box center [438, 142] width 32 height 11
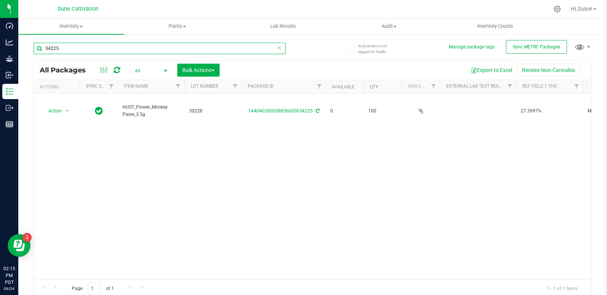
click at [162, 43] on input "34225" at bounding box center [160, 48] width 252 height 11
type input "34226"
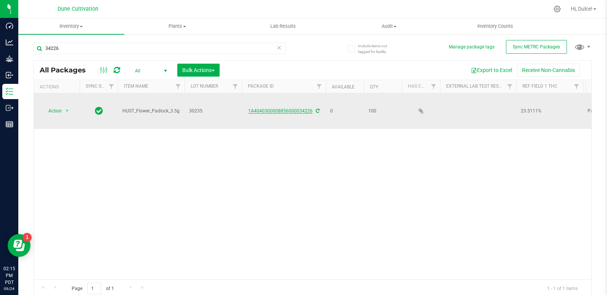
click at [305, 108] on link "1A4040300008856000034226" at bounding box center [280, 110] width 64 height 5
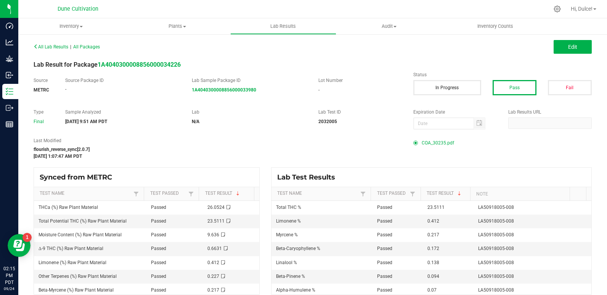
click at [431, 139] on span "COA_30235.pdf" at bounding box center [438, 142] width 32 height 11
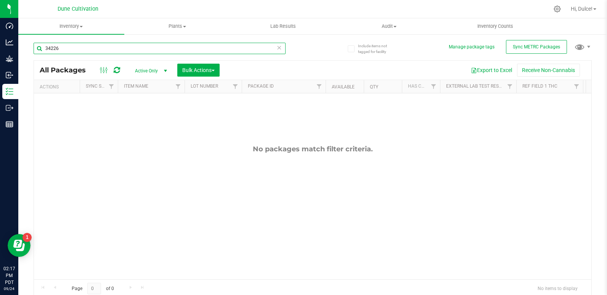
click at [213, 46] on input "34226" at bounding box center [160, 48] width 252 height 11
type input "34227"
click at [149, 71] on span "Active Only" at bounding box center [149, 71] width 42 height 11
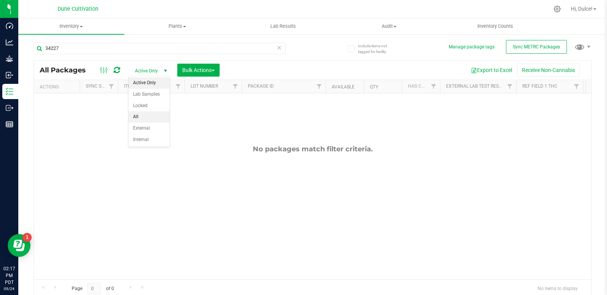
click at [155, 117] on li "All" at bounding box center [148, 116] width 41 height 11
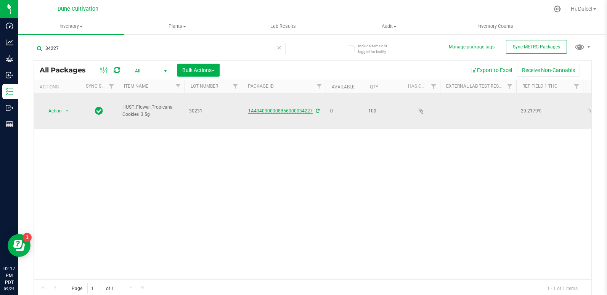
click at [300, 108] on link "1A4040300008856000034227" at bounding box center [280, 110] width 64 height 5
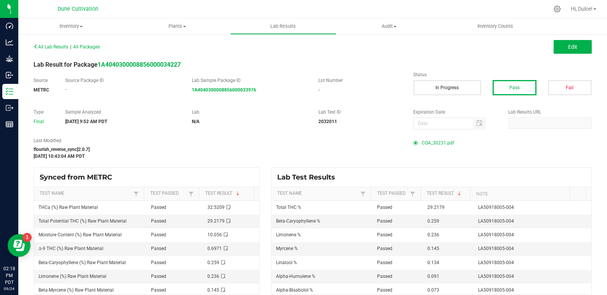
click at [424, 141] on span "COA_30231.pdf" at bounding box center [438, 142] width 32 height 11
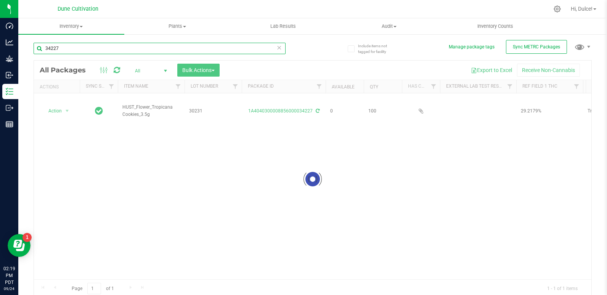
click at [128, 45] on input "34227" at bounding box center [160, 48] width 252 height 11
type input "34229"
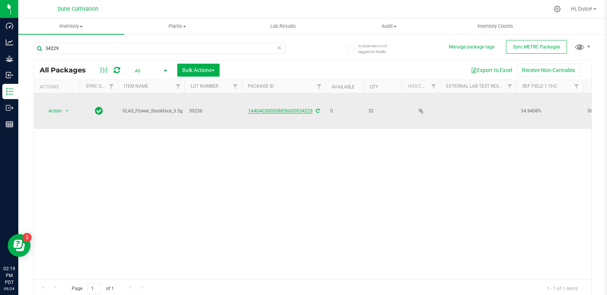
click at [305, 108] on link "1A4040300008856000034229" at bounding box center [280, 110] width 64 height 5
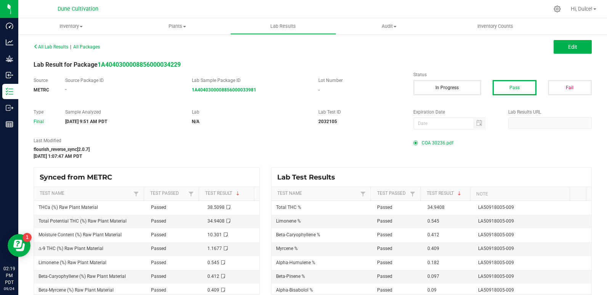
click at [445, 142] on span "COA 30236.pdf" at bounding box center [438, 142] width 32 height 11
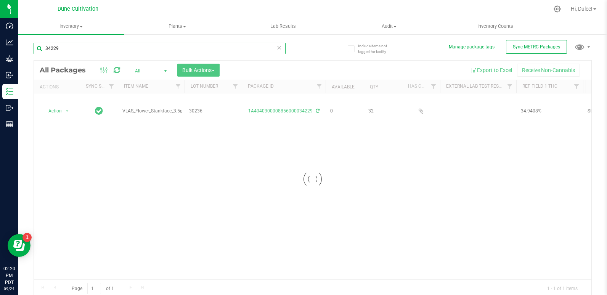
click at [157, 44] on input "34229" at bounding box center [160, 48] width 252 height 11
type input "34231"
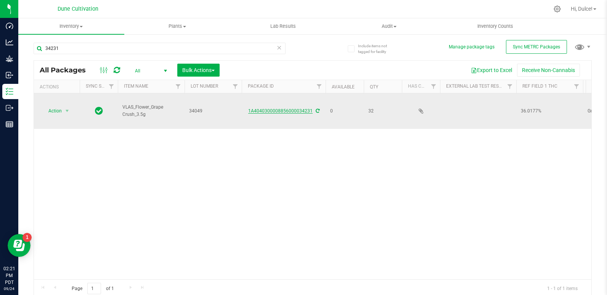
click at [297, 108] on link "1A4040300008856000034231" at bounding box center [280, 110] width 64 height 5
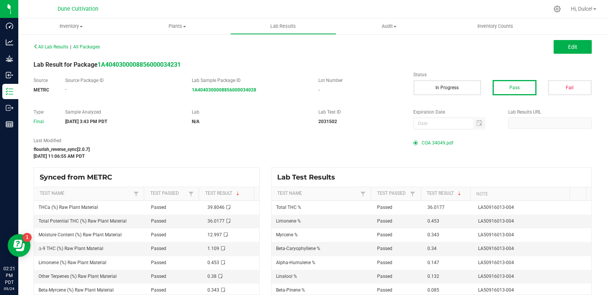
click at [429, 144] on span "COA 34049.pdf" at bounding box center [438, 142] width 32 height 11
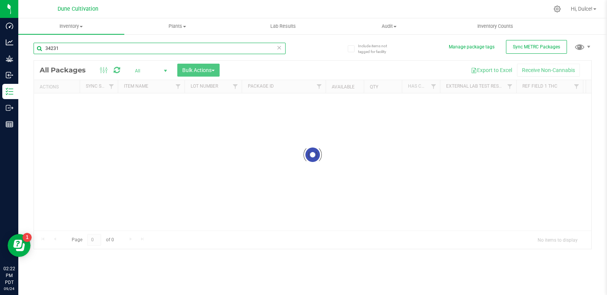
click at [125, 48] on input "34231" at bounding box center [160, 48] width 252 height 11
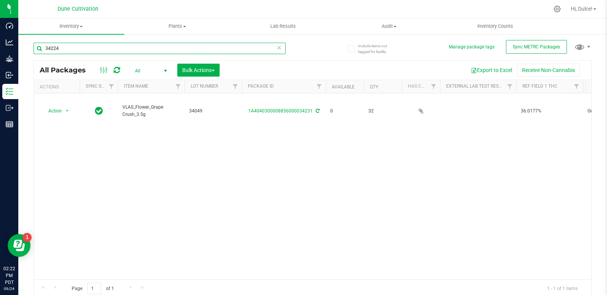
type input "34224"
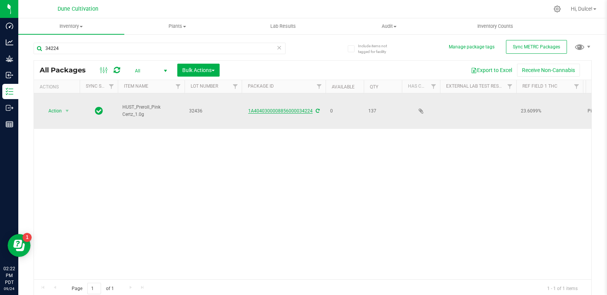
click at [281, 108] on link "1A4040300008856000034224" at bounding box center [280, 110] width 64 height 5
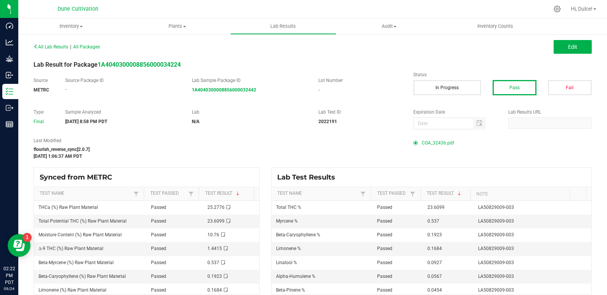
click at [442, 142] on span "COA_32436.pdf" at bounding box center [438, 142] width 32 height 11
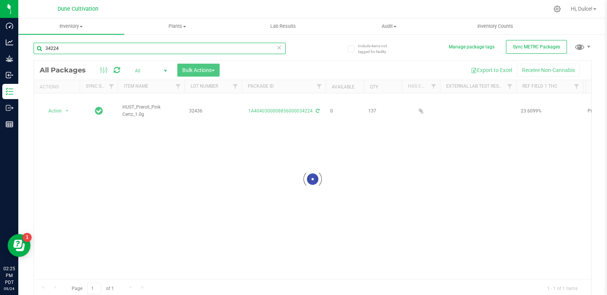
click at [146, 45] on input "34224" at bounding box center [160, 48] width 252 height 11
type input "34230"
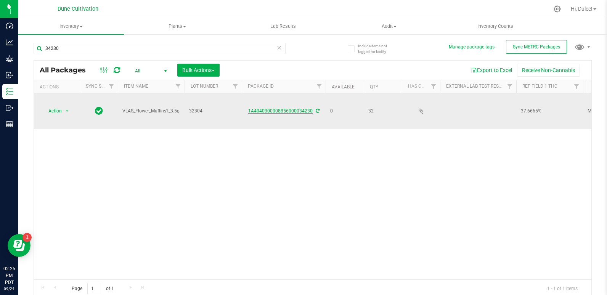
click at [295, 108] on link "1A4040300008856000034230" at bounding box center [280, 110] width 64 height 5
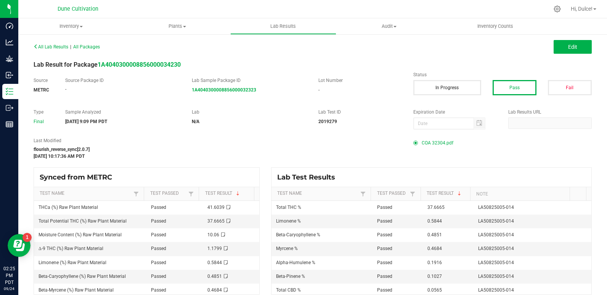
click at [439, 144] on span "COA 32304.pdf" at bounding box center [438, 142] width 32 height 11
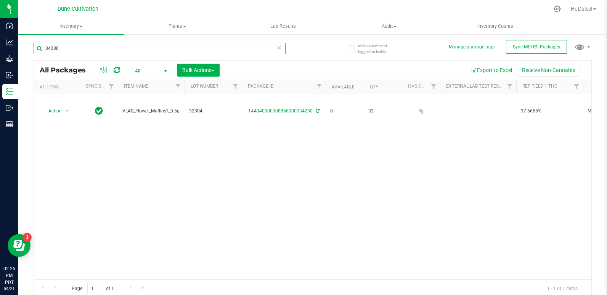
click at [99, 50] on input "34230" at bounding box center [160, 48] width 252 height 11
type input "34233"
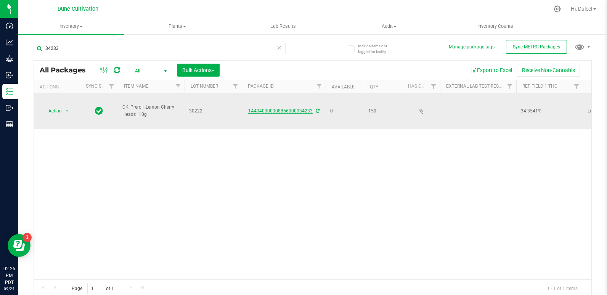
click at [292, 108] on link "1A4040300008856000034233" at bounding box center [280, 110] width 64 height 5
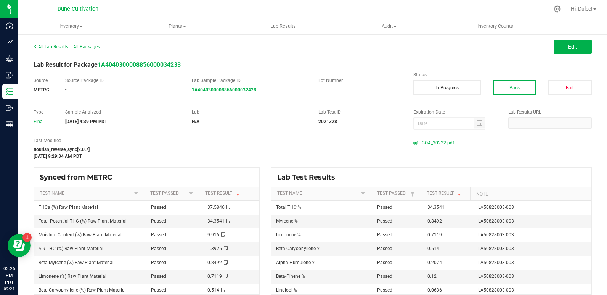
click at [436, 141] on span "COA_30222.pdf" at bounding box center [438, 142] width 32 height 11
